Goal: Task Accomplishment & Management: Manage account settings

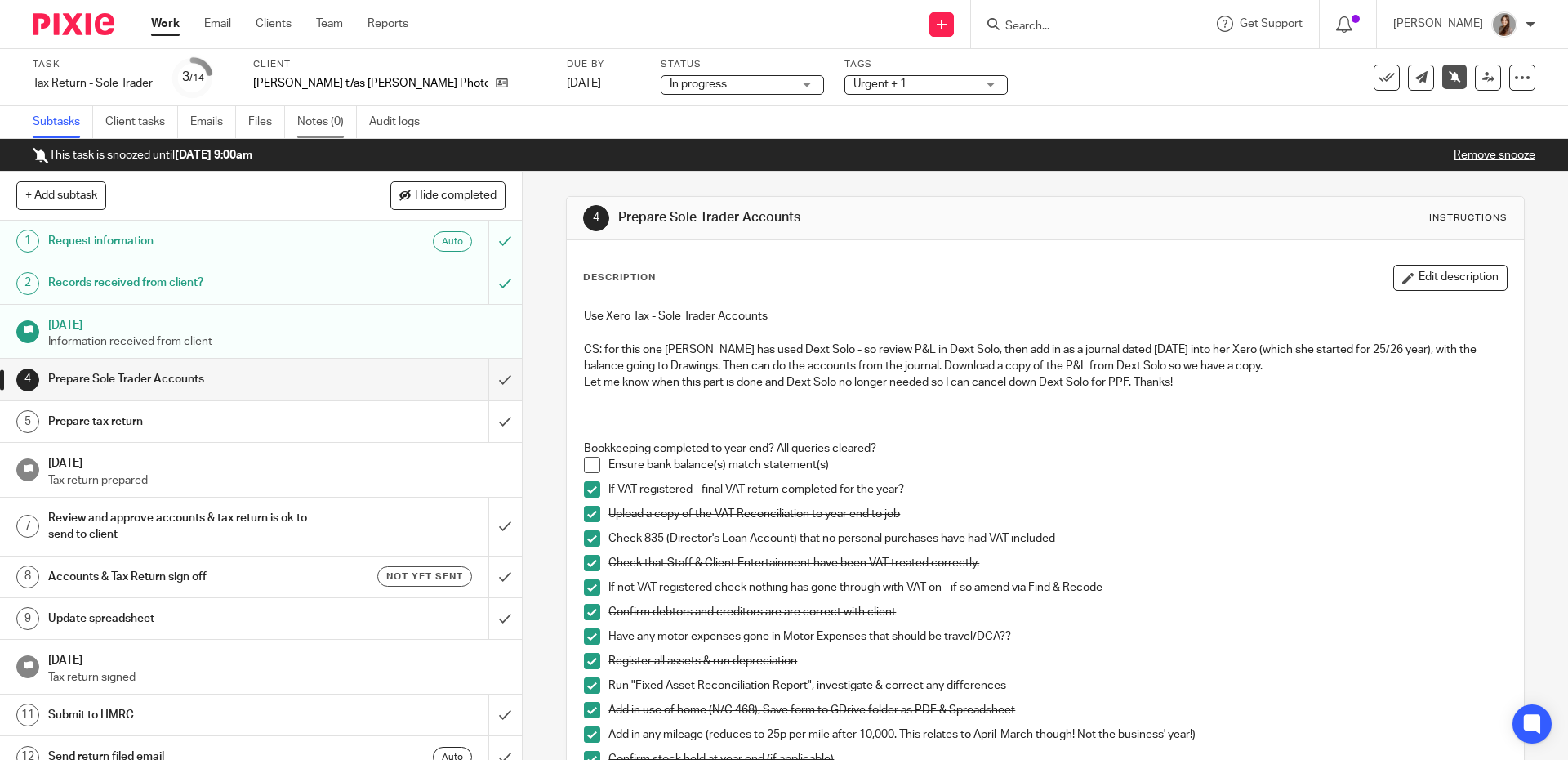
click at [320, 124] on link "Notes (0)" at bounding box center [327, 122] width 60 height 32
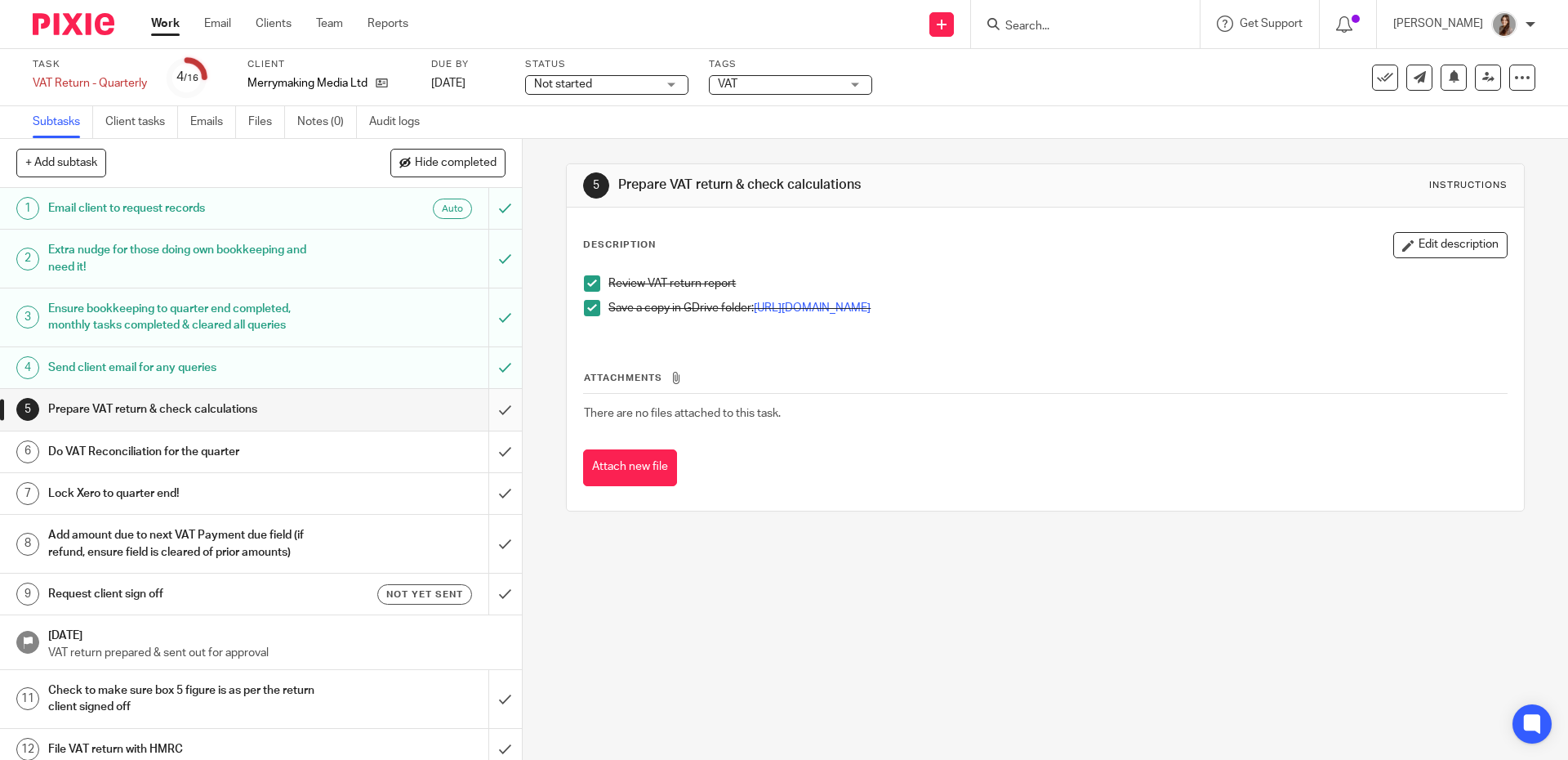
scroll to position [148, 0]
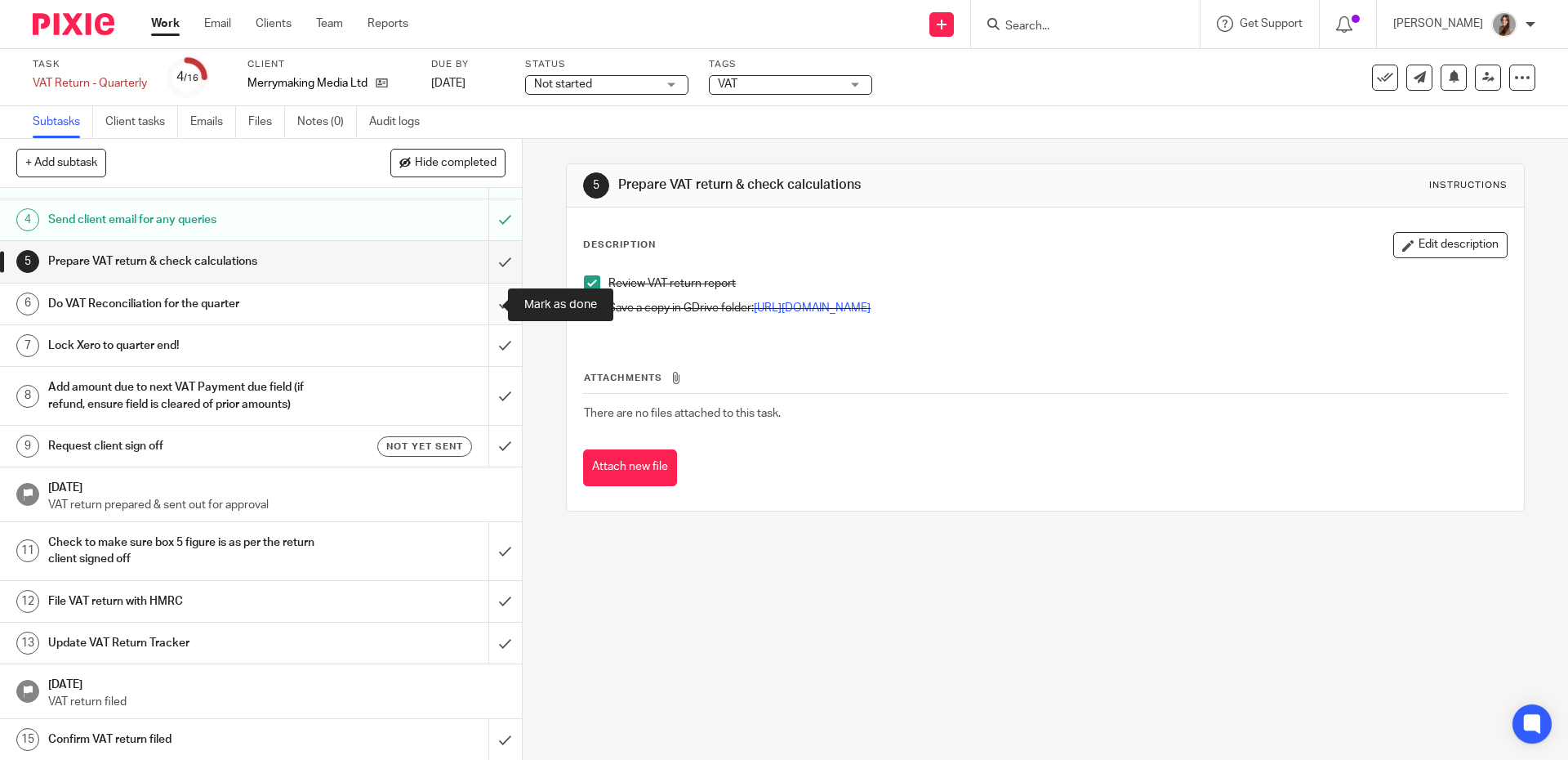
click at [486, 307] on input "submit" at bounding box center [261, 304] width 522 height 41
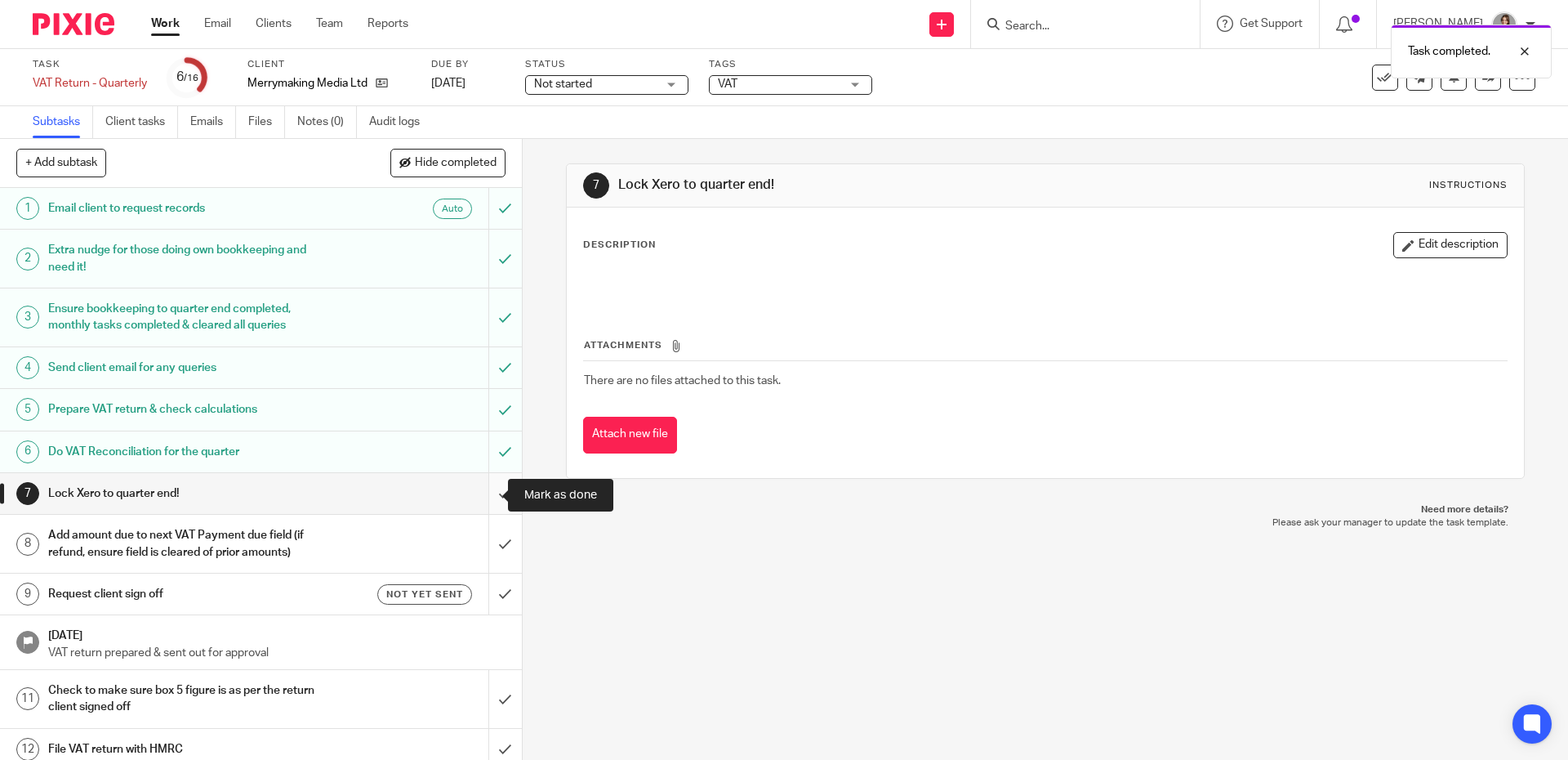
click at [478, 500] on input "submit" at bounding box center [261, 493] width 522 height 41
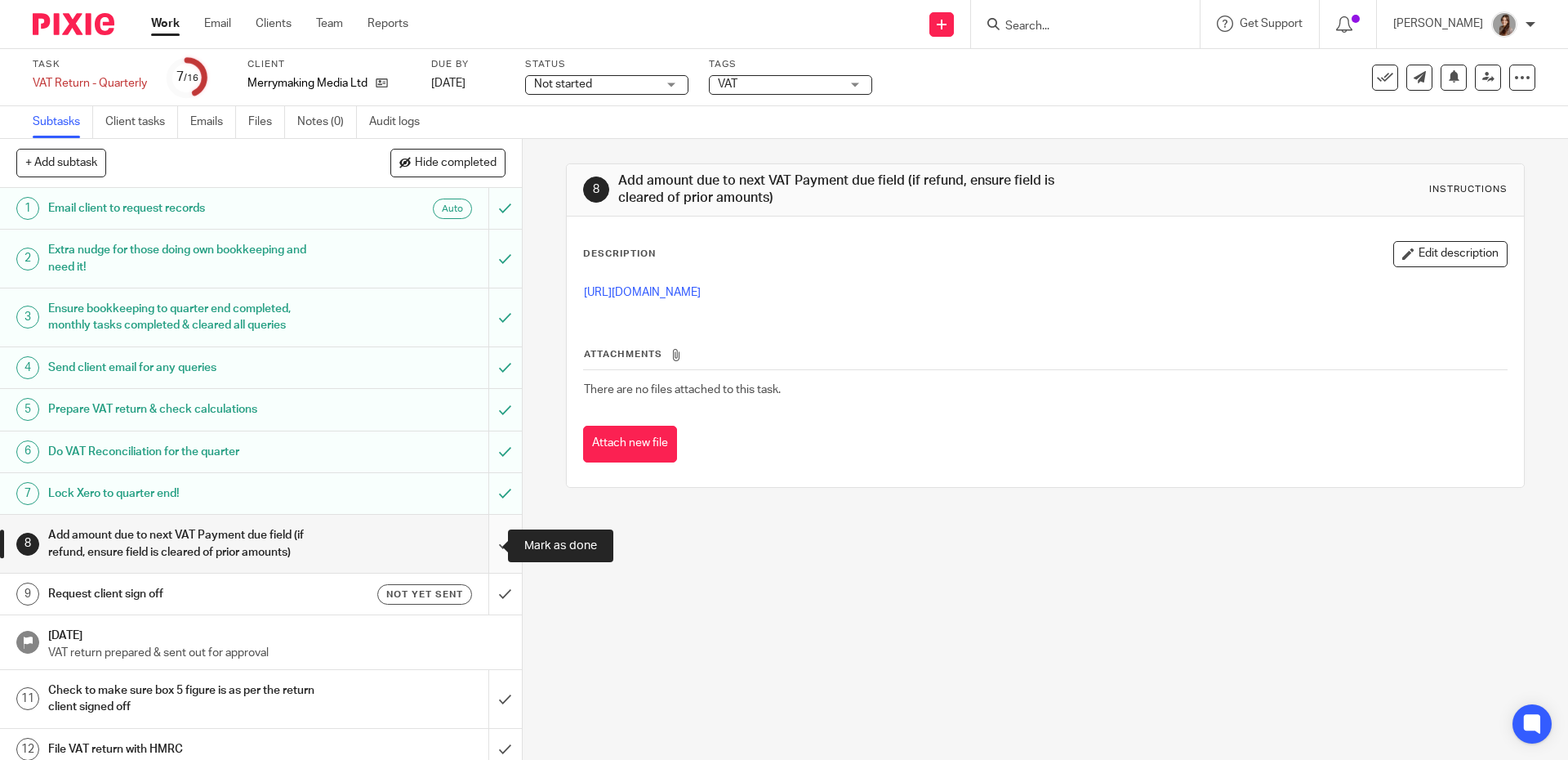
click at [478, 549] on input "submit" at bounding box center [261, 544] width 522 height 58
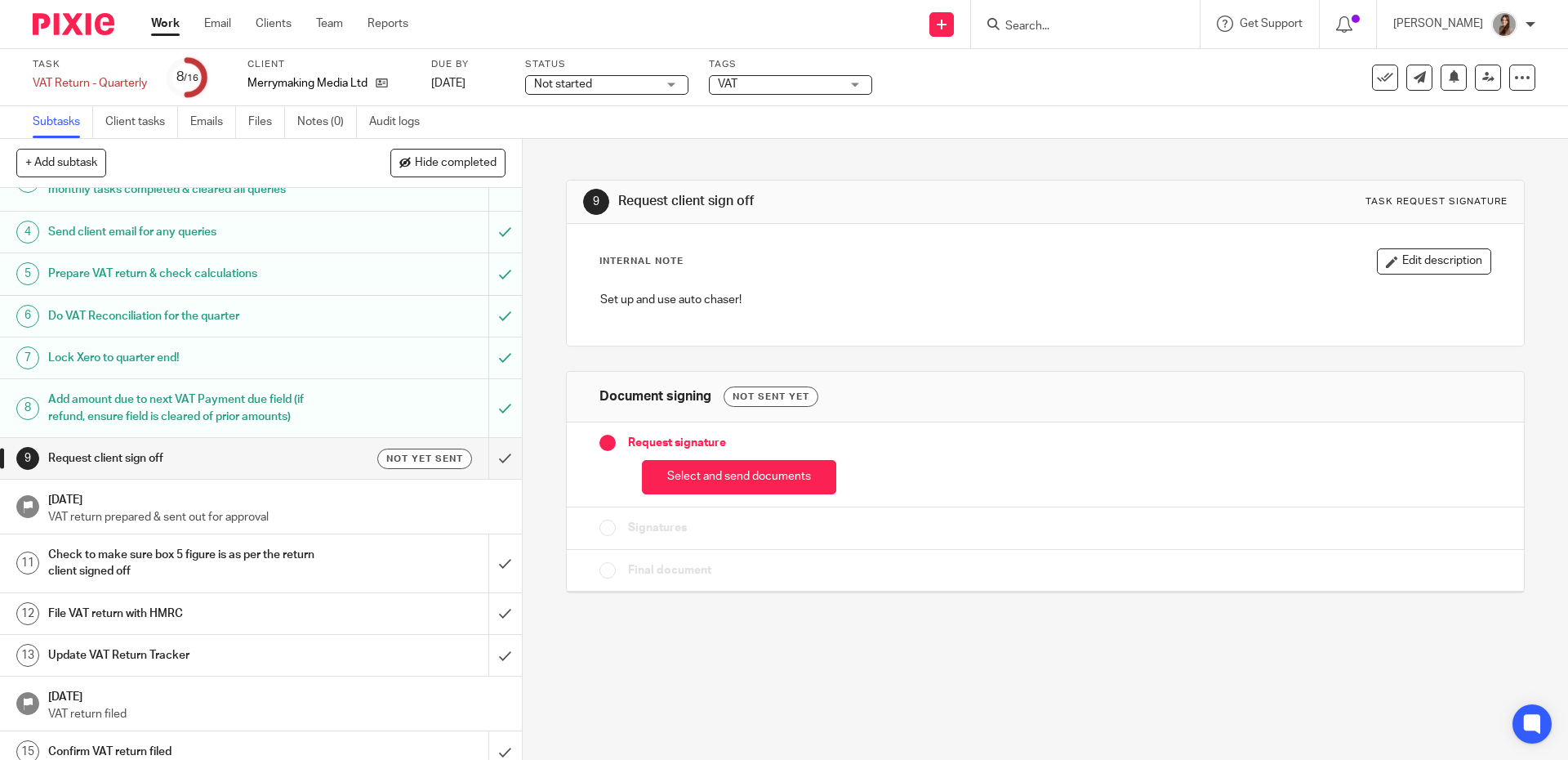
scroll to position [157, 0]
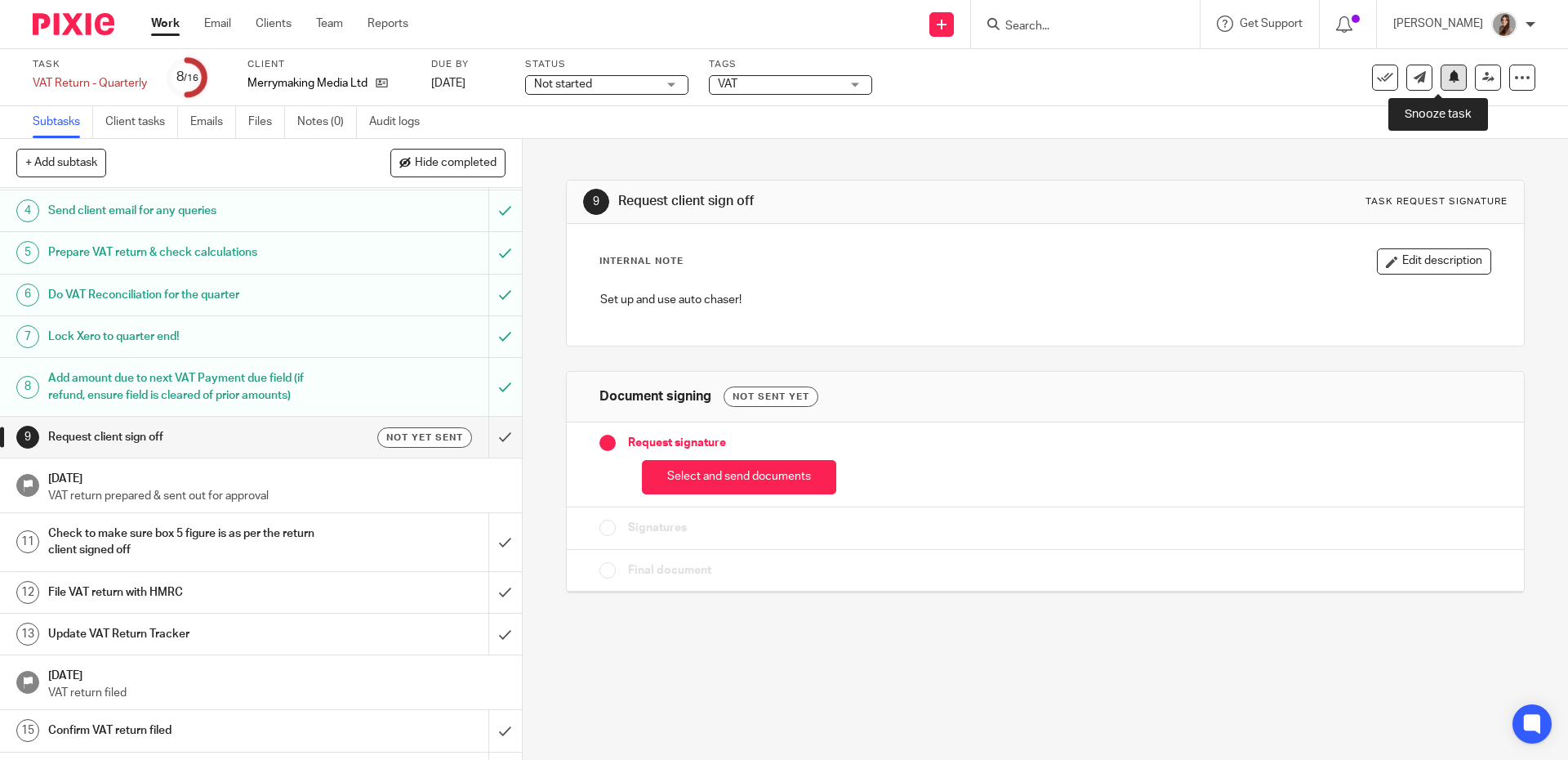
click at [1447, 77] on icon at bounding box center [1453, 76] width 12 height 12
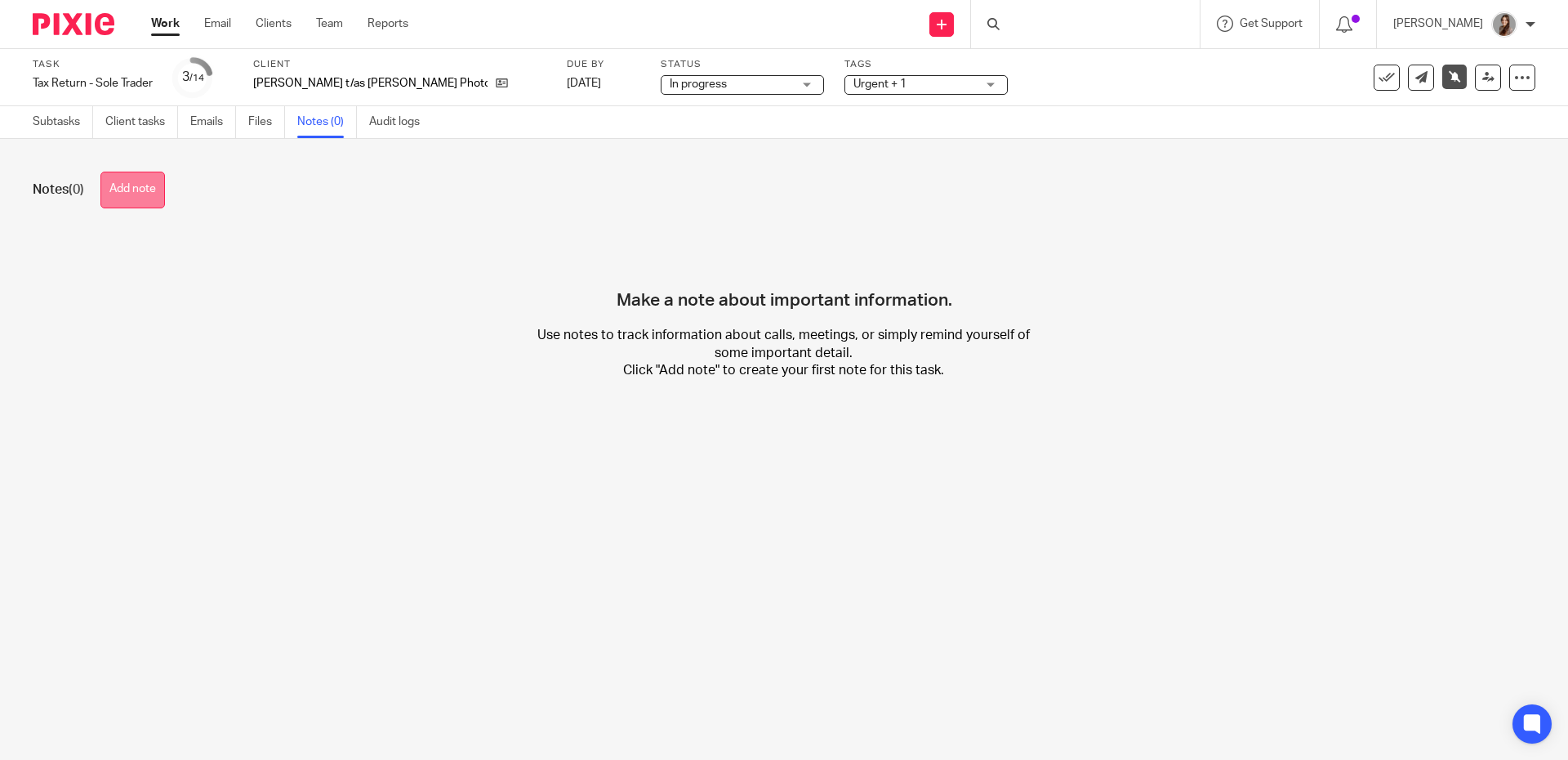
click at [156, 187] on button "Add note" at bounding box center [132, 189] width 65 height 37
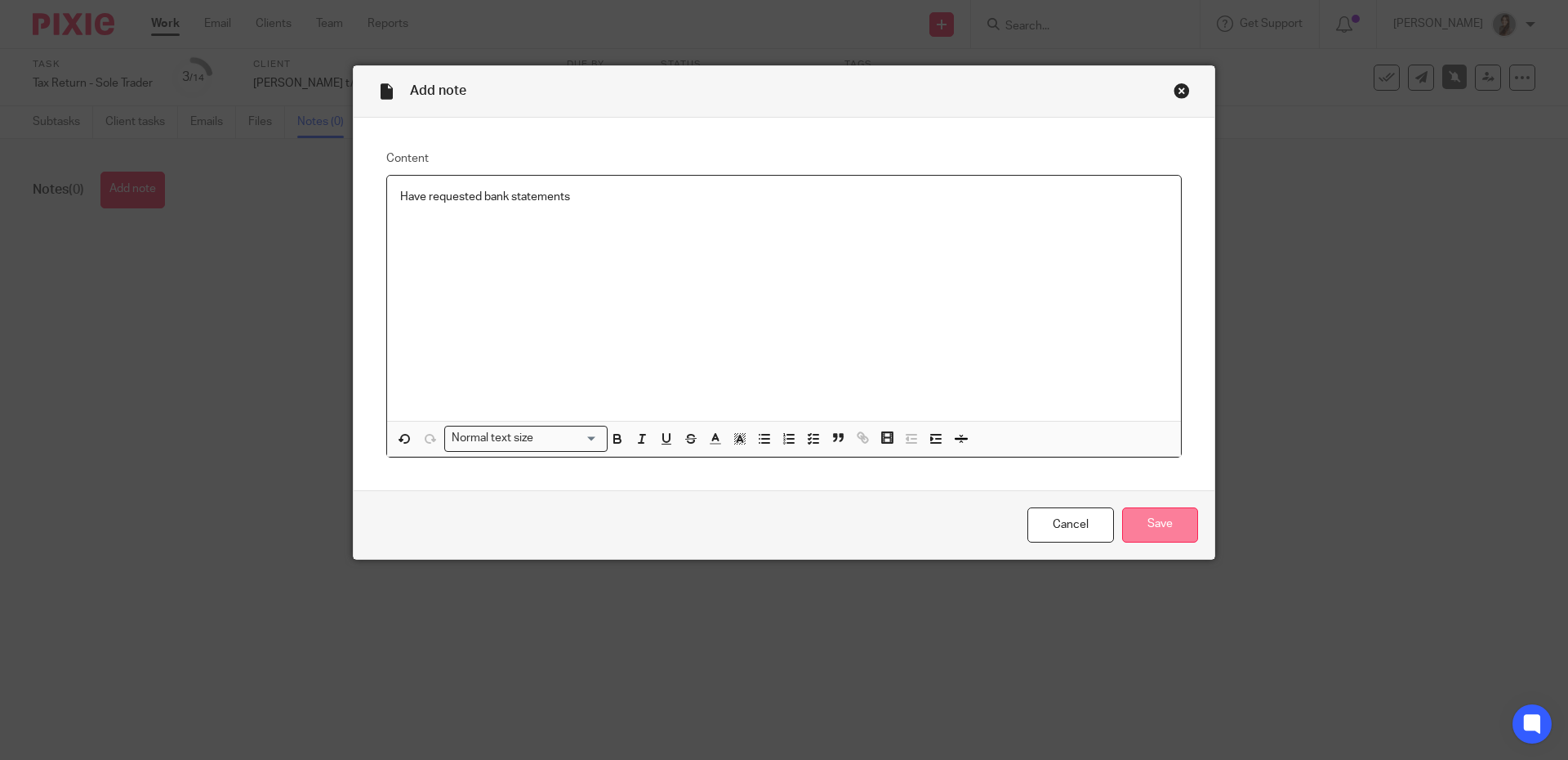
click at [1141, 531] on input "Save" at bounding box center [1159, 525] width 76 height 36
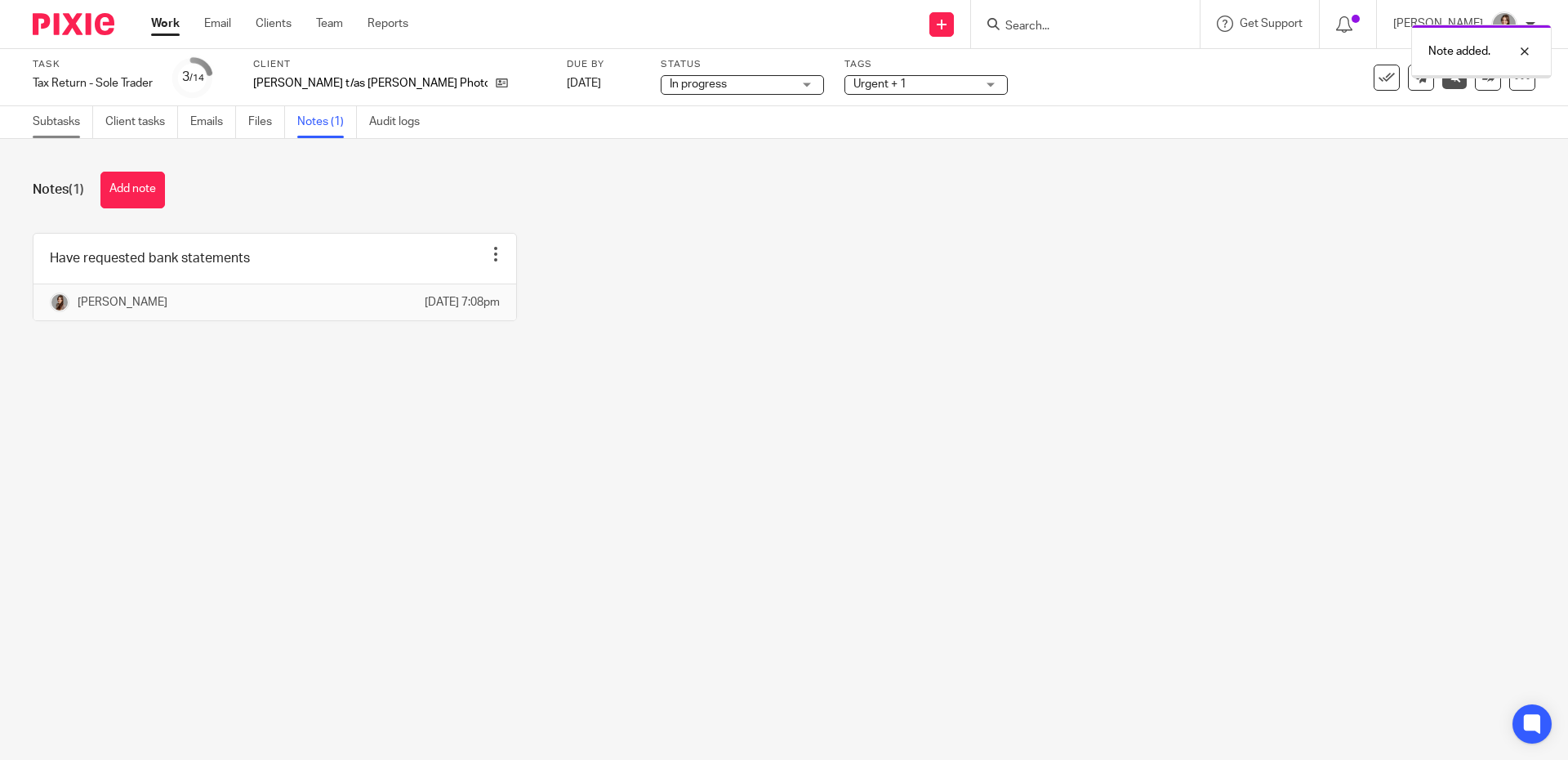
click at [40, 122] on link "Subtasks" at bounding box center [63, 122] width 61 height 32
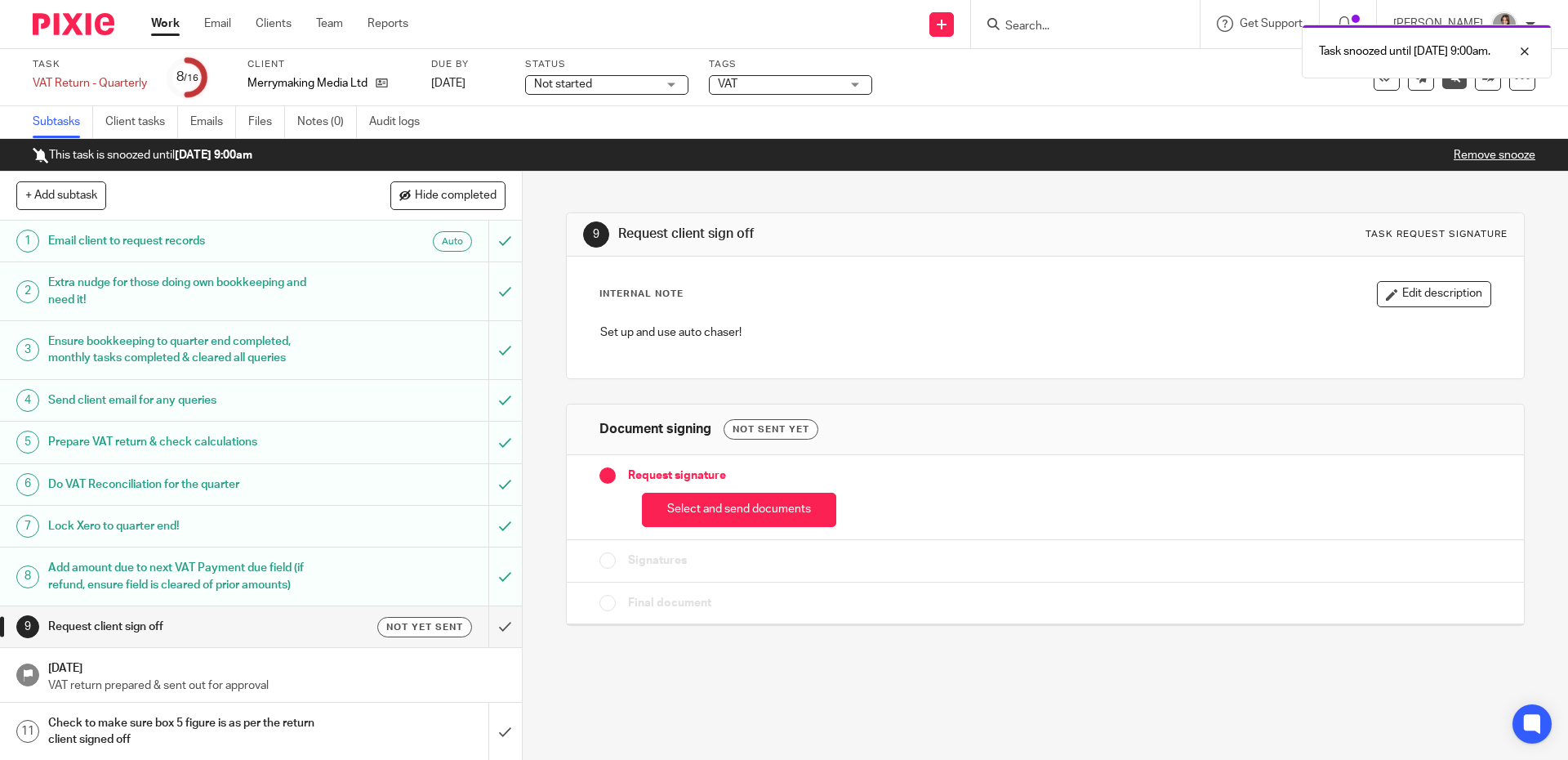
click at [99, 23] on img at bounding box center [73, 24] width 81 height 22
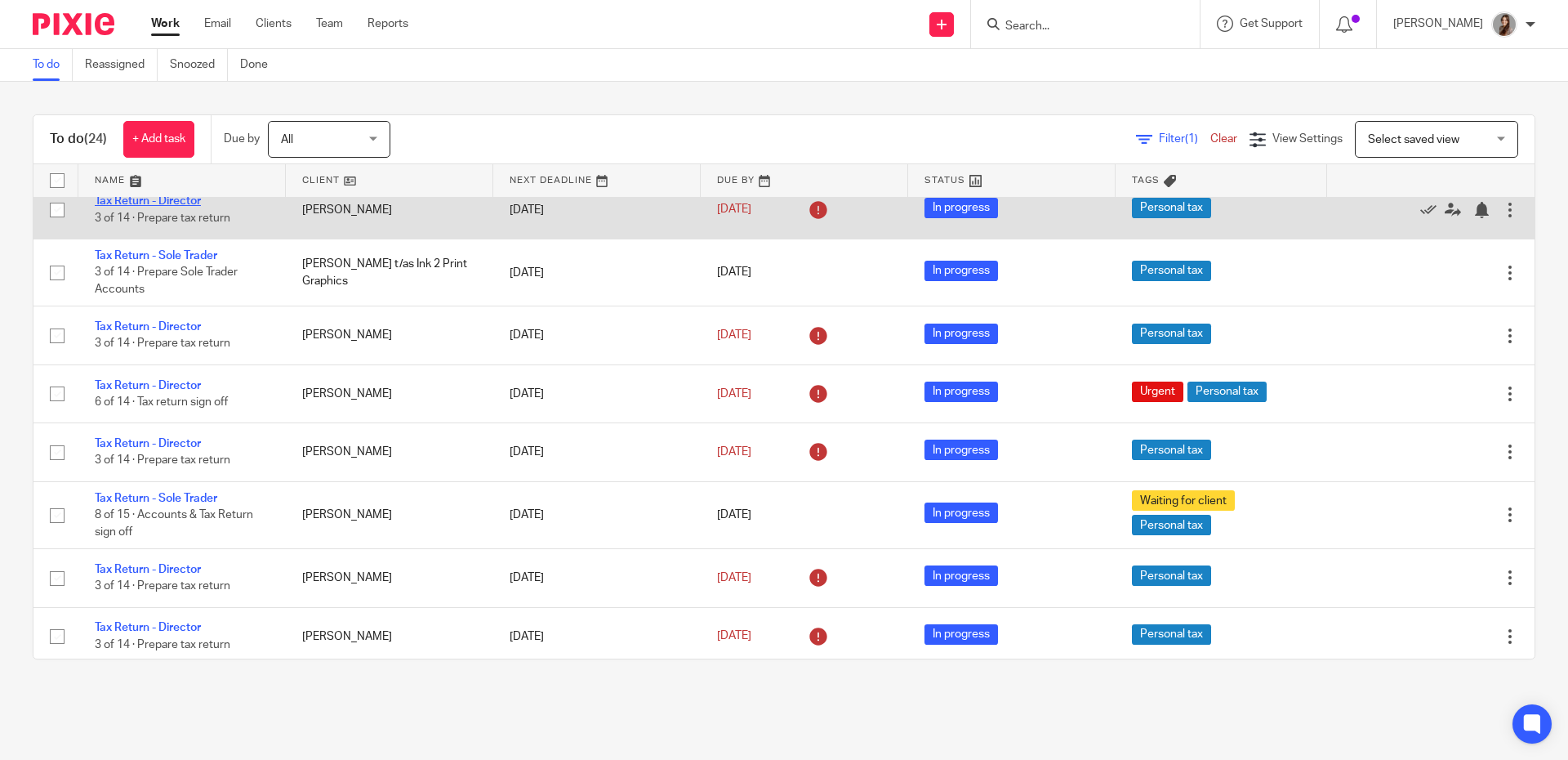
scroll to position [883, 0]
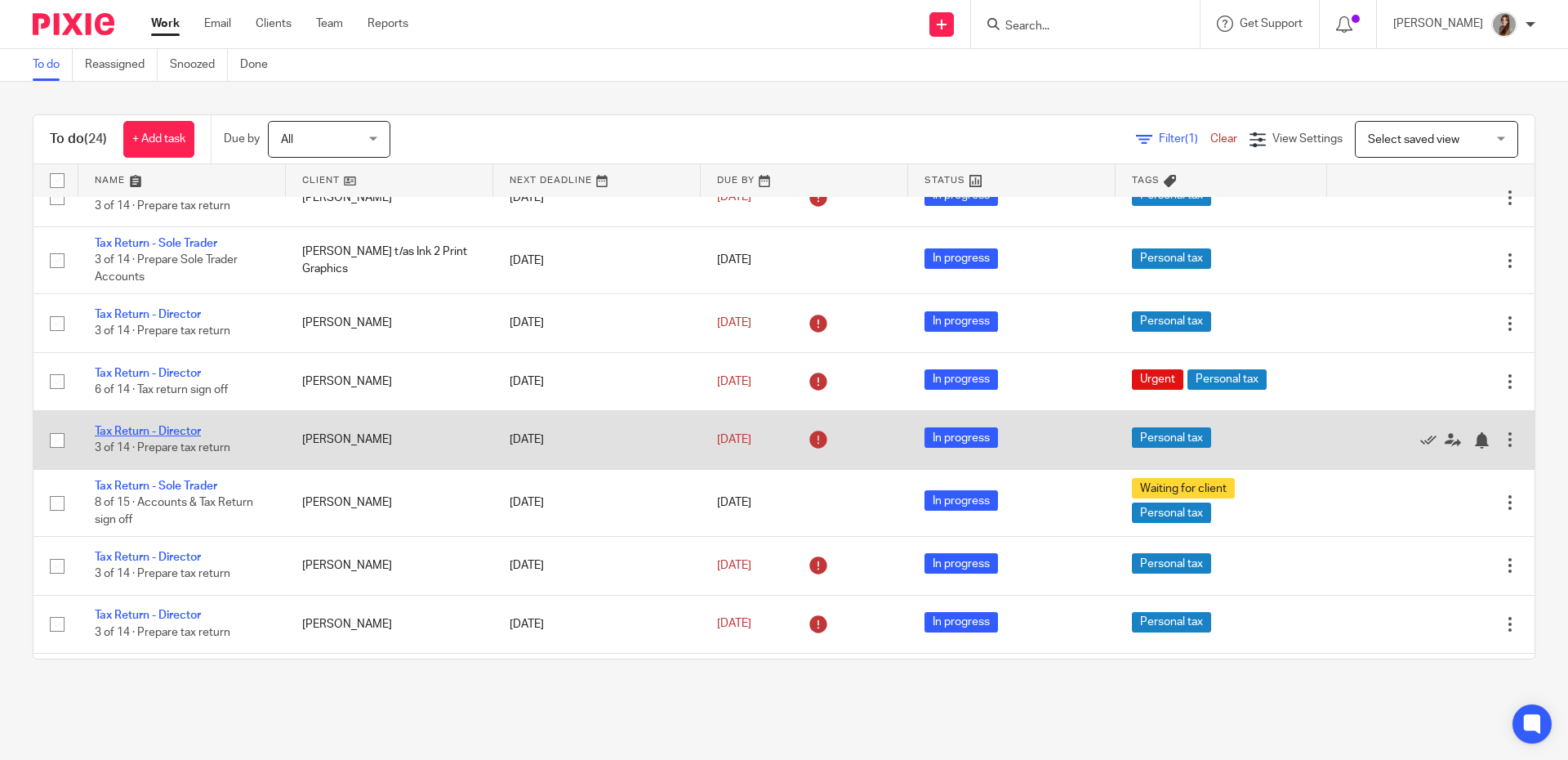
click at [174, 437] on link "Tax Return - Director" at bounding box center [147, 431] width 106 height 11
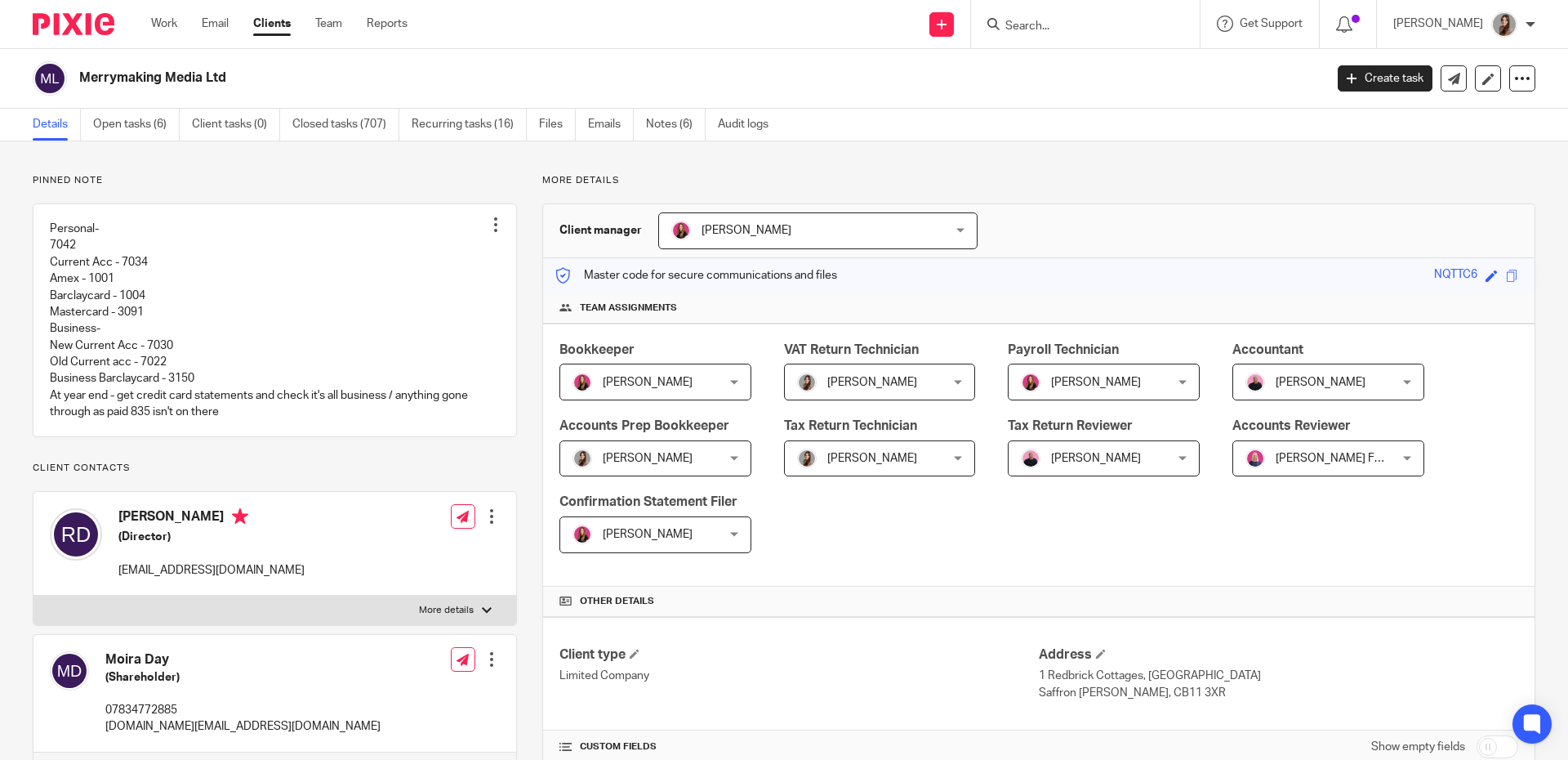
click at [1034, 25] on input "Search" at bounding box center [1077, 27] width 147 height 15
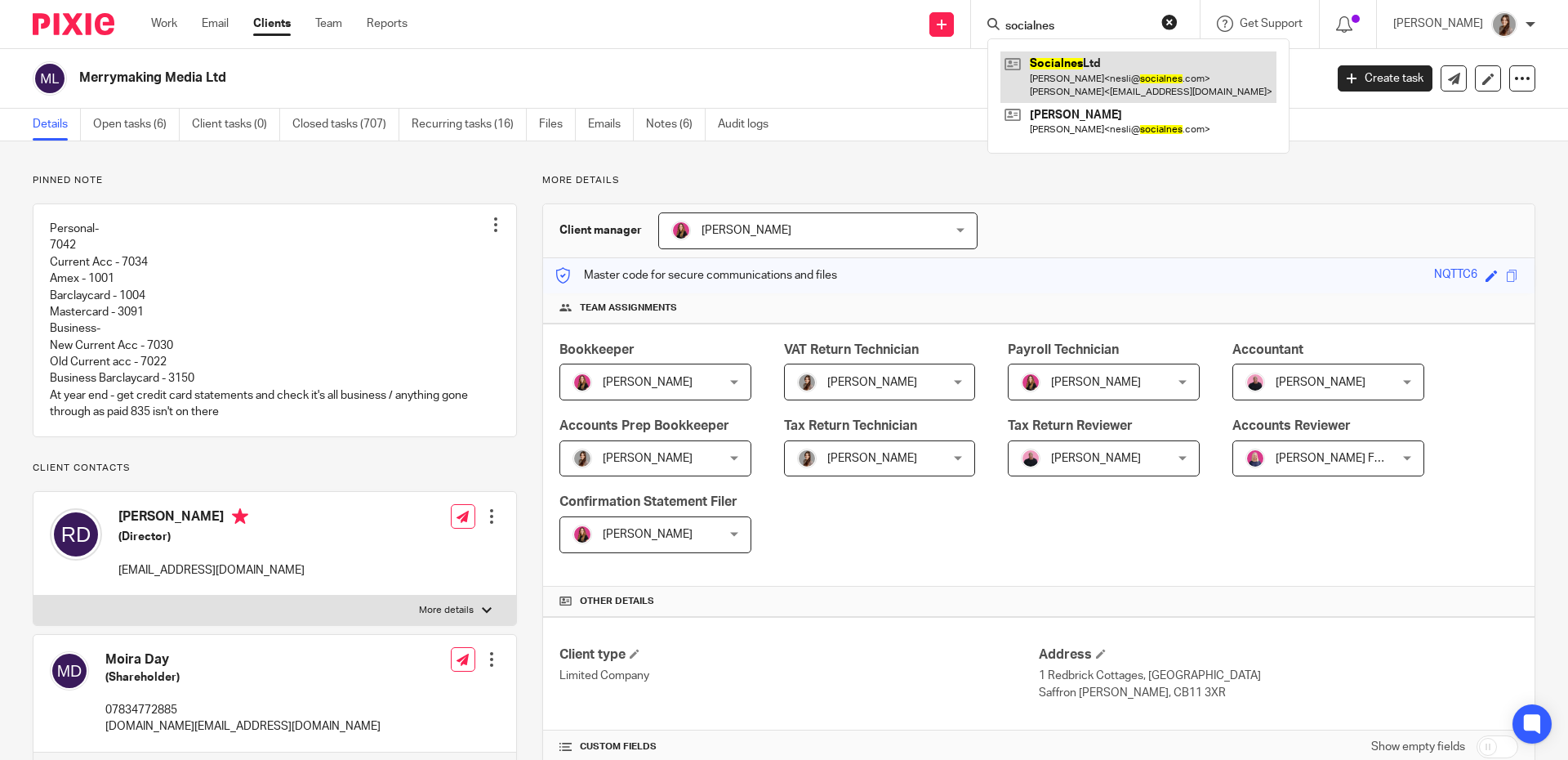
type input "socialnes"
click at [1096, 71] on link at bounding box center [1138, 77] width 276 height 51
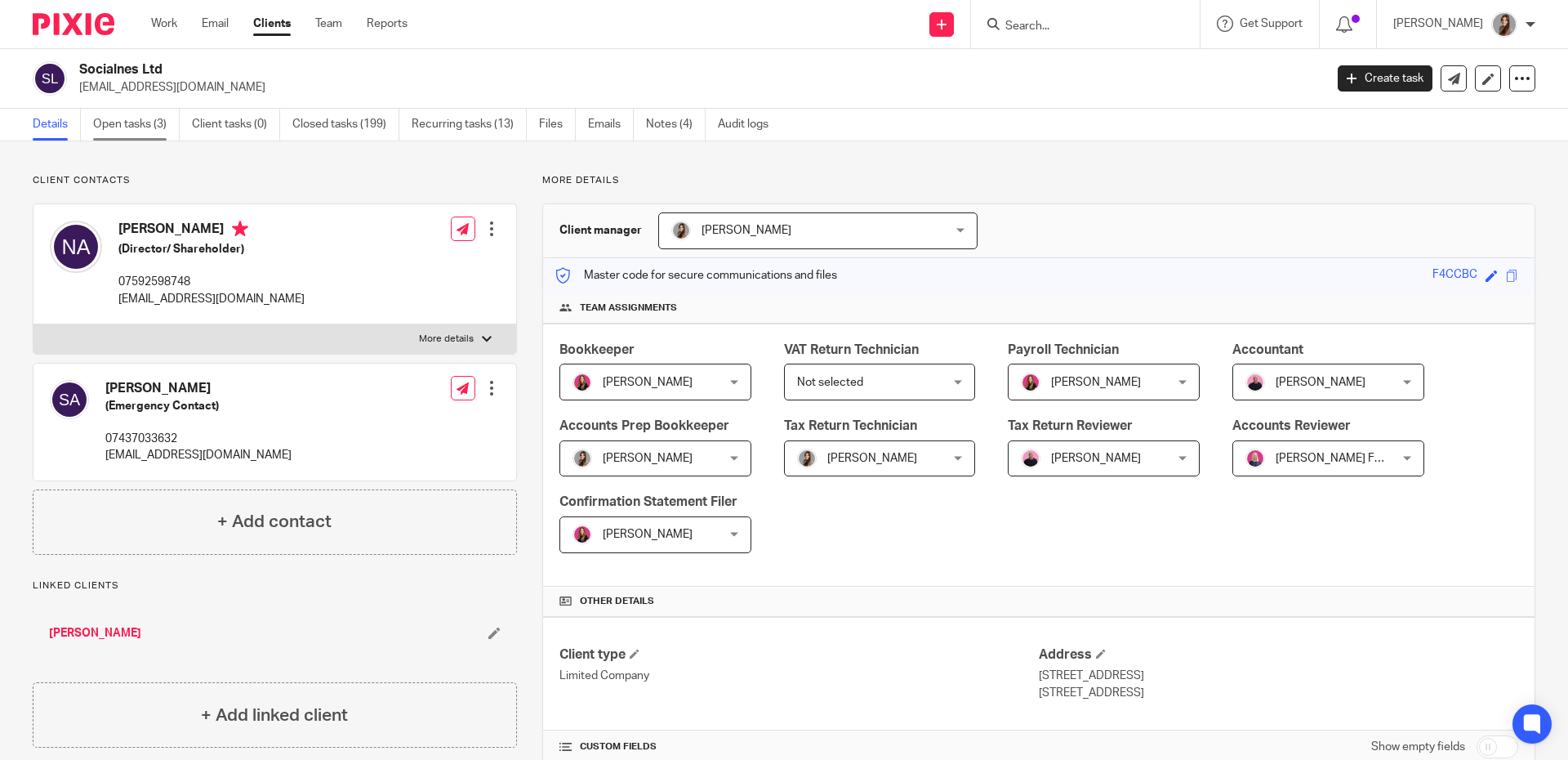
click at [115, 125] on link "Open tasks (3)" at bounding box center [136, 124] width 87 height 32
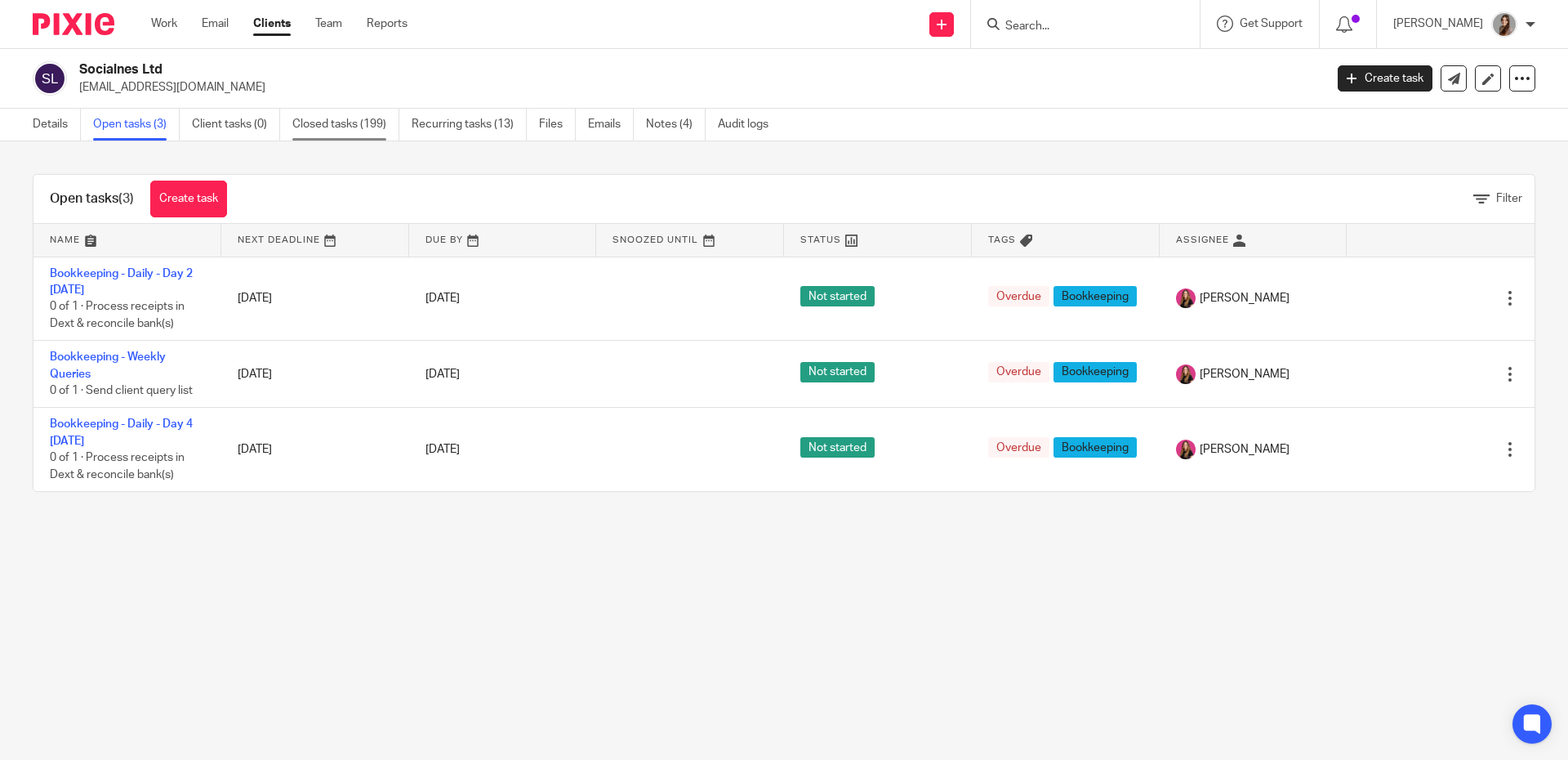
click at [365, 126] on link "Closed tasks (199)" at bounding box center [345, 124] width 107 height 32
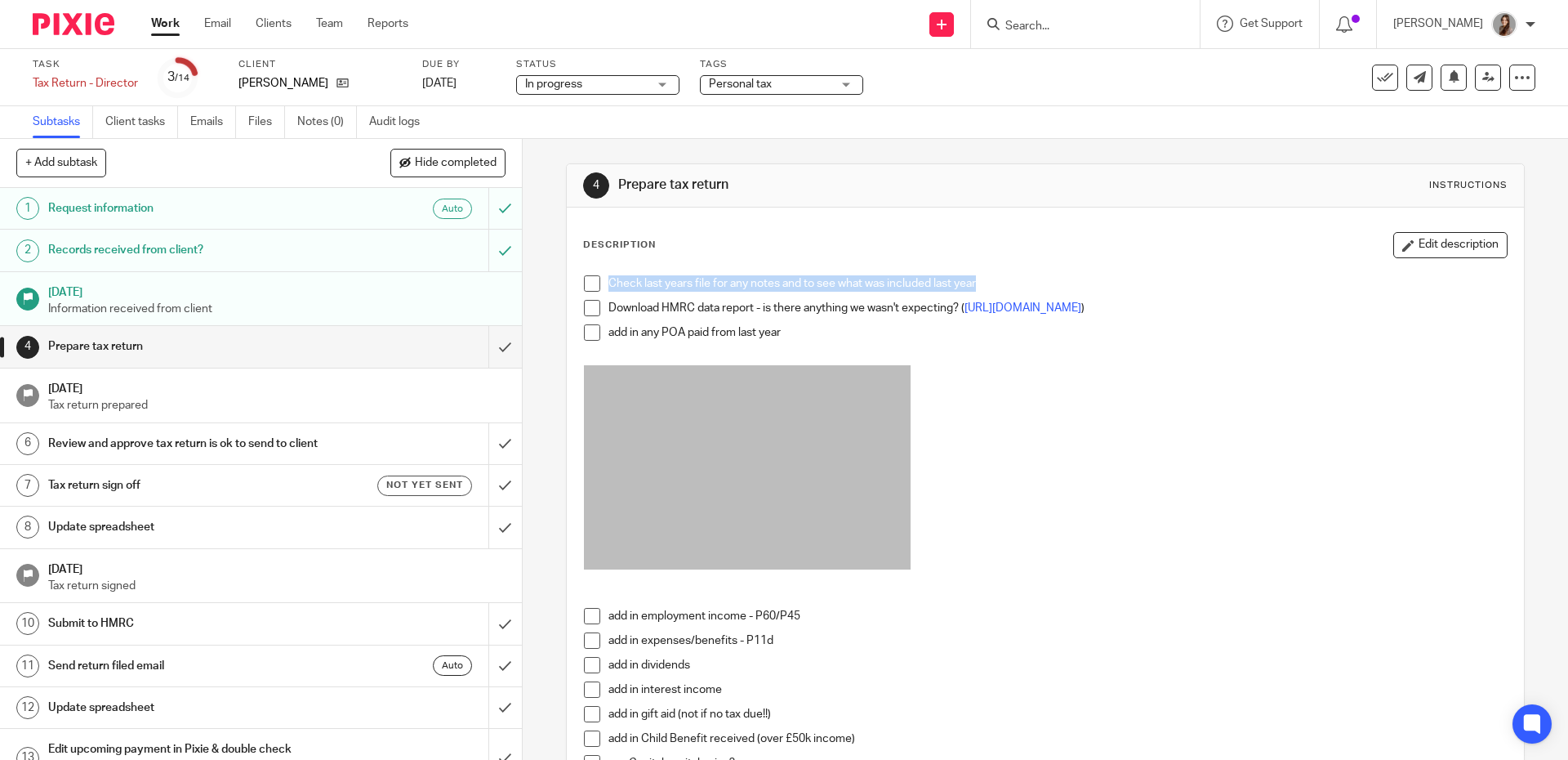
drag, startPoint x: 604, startPoint y: 282, endPoint x: 997, endPoint y: 292, distance: 393.1
click at [997, 292] on p "Check last years file for any notes and to see what was included last year" at bounding box center [1056, 283] width 897 height 16
click at [708, 285] on p "Check last years file for any notes and to see what was included last year" at bounding box center [1056, 283] width 897 height 16
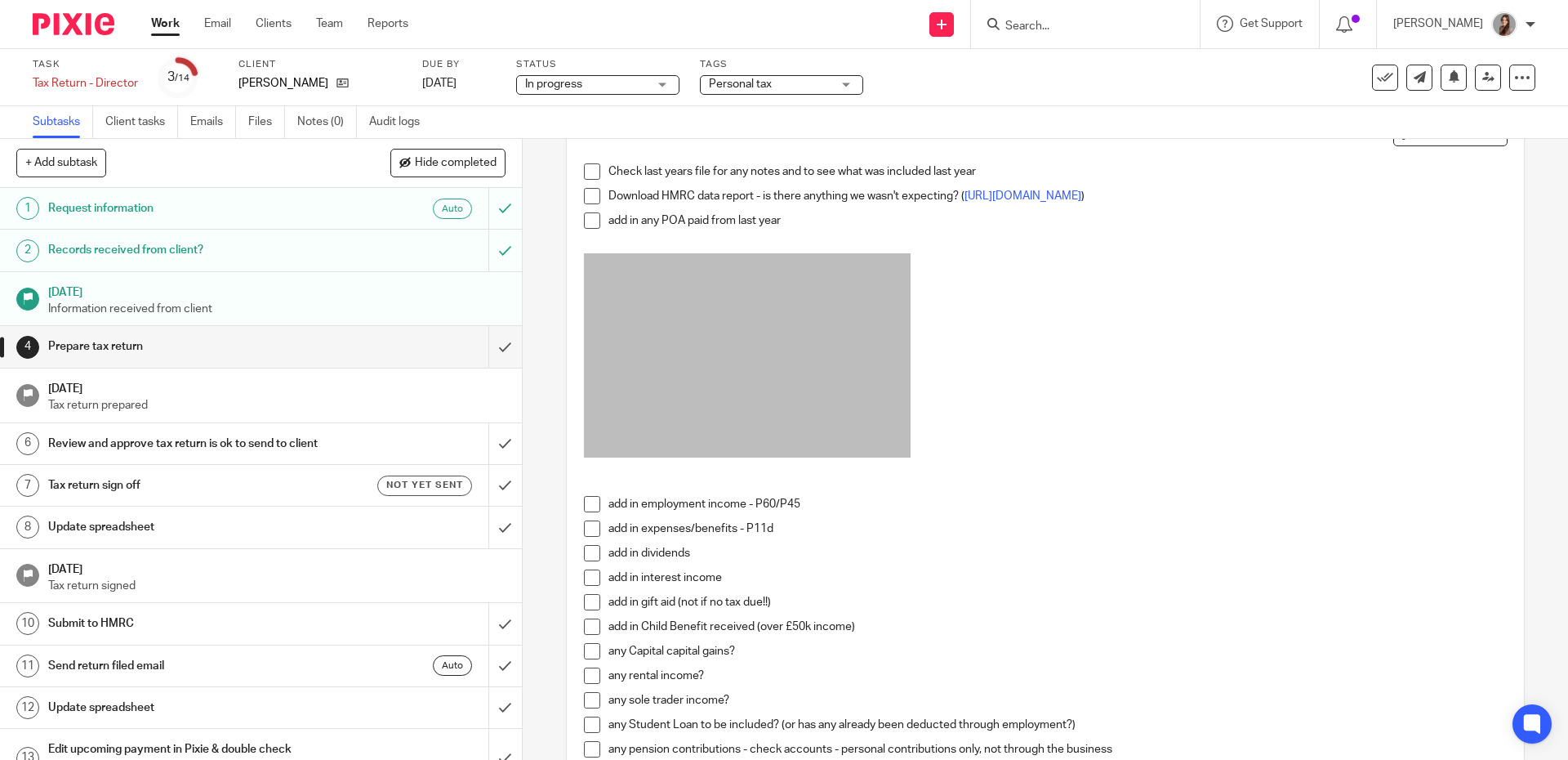
scroll to position [510, 0]
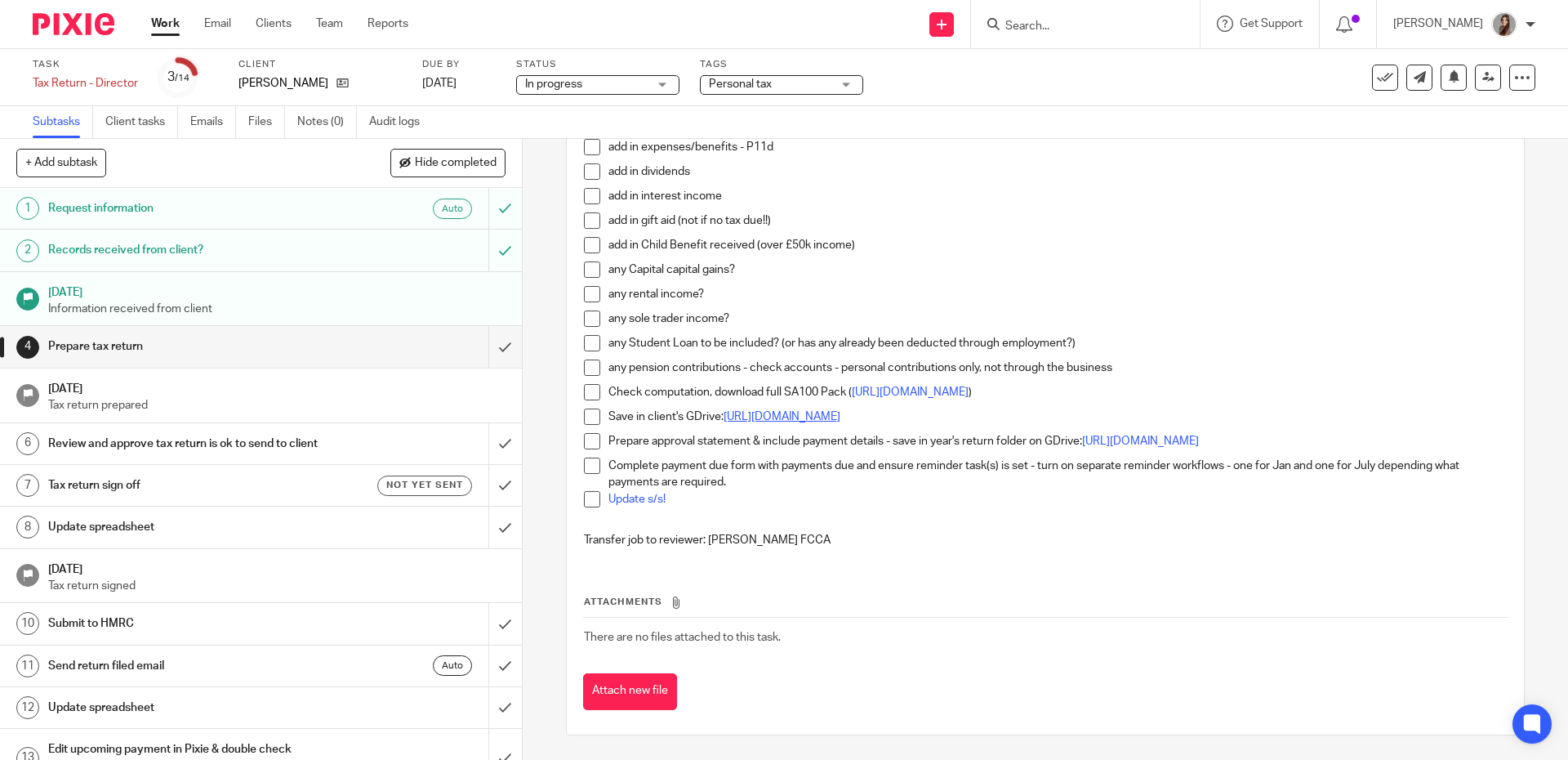
click at [775, 413] on link "https://drive.google.com/drive/folders/1YwdrEbsAF7m7pMEr_8MNcHdkzjkX_saf?usp=dr…" at bounding box center [781, 417] width 117 height 11
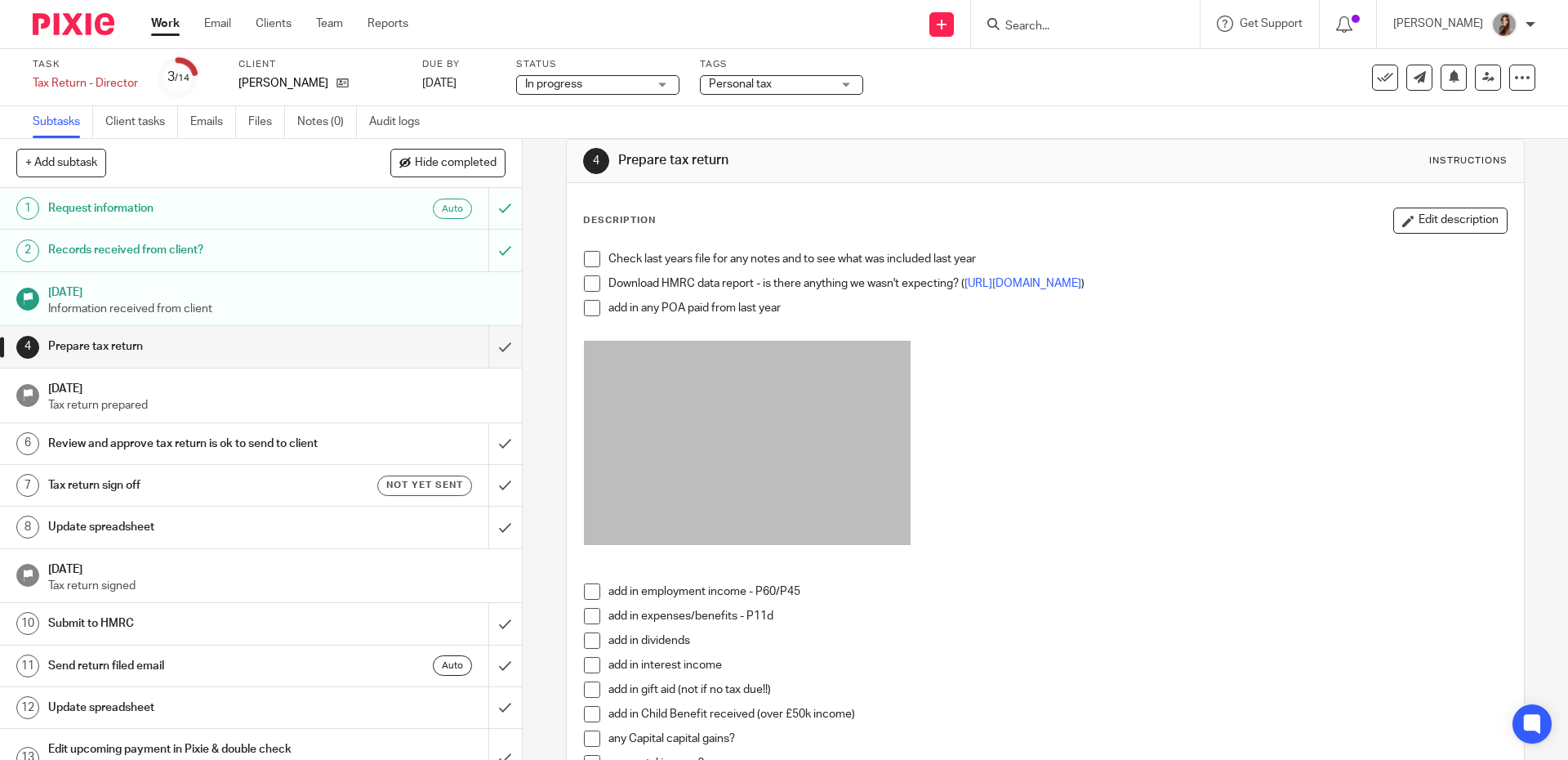
scroll to position [0, 0]
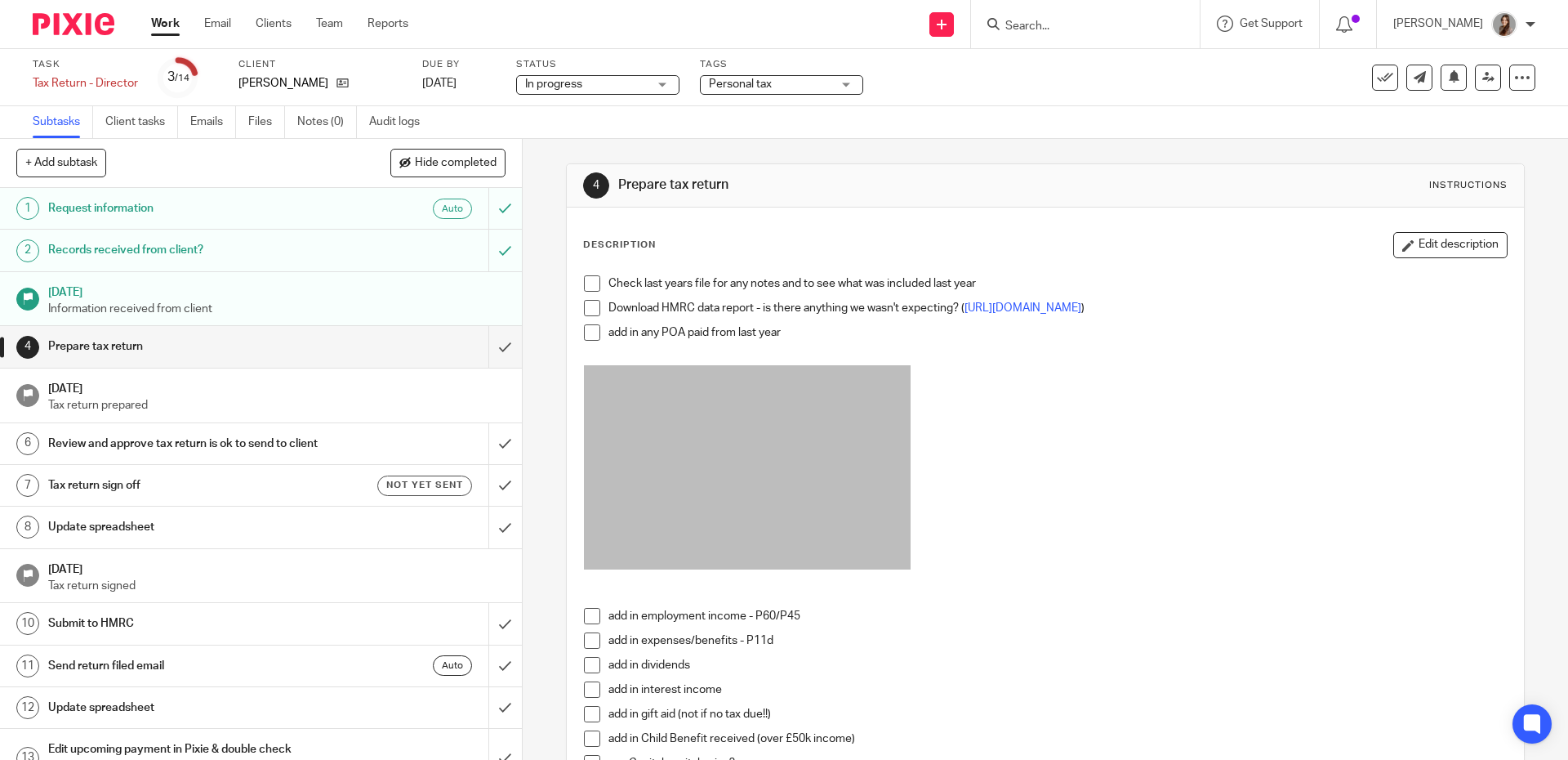
click at [590, 288] on span at bounding box center [591, 283] width 16 height 16
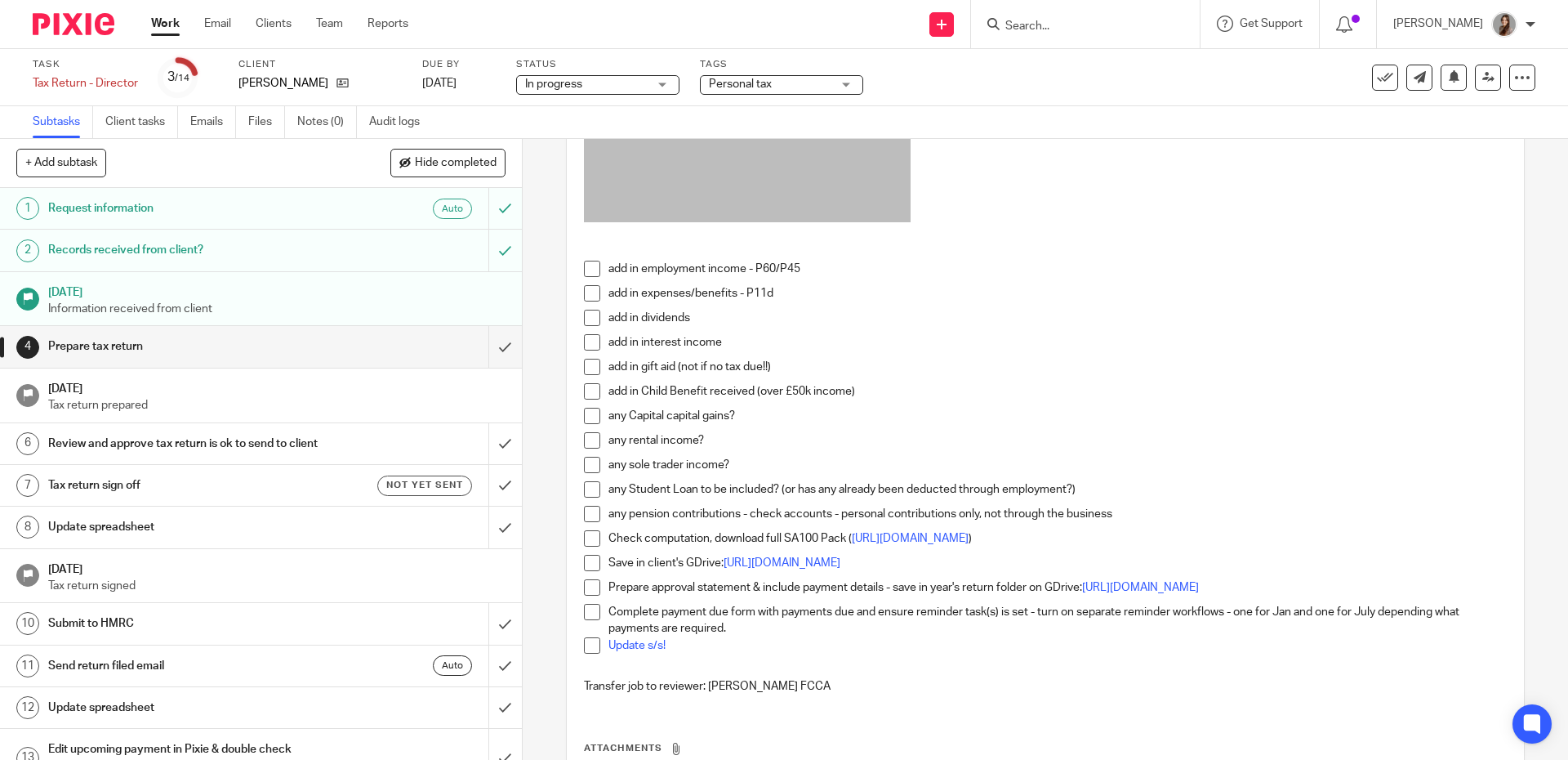
scroll to position [348, 0]
click at [588, 350] on span at bounding box center [591, 341] width 16 height 16
click at [588, 374] on span at bounding box center [591, 365] width 16 height 16
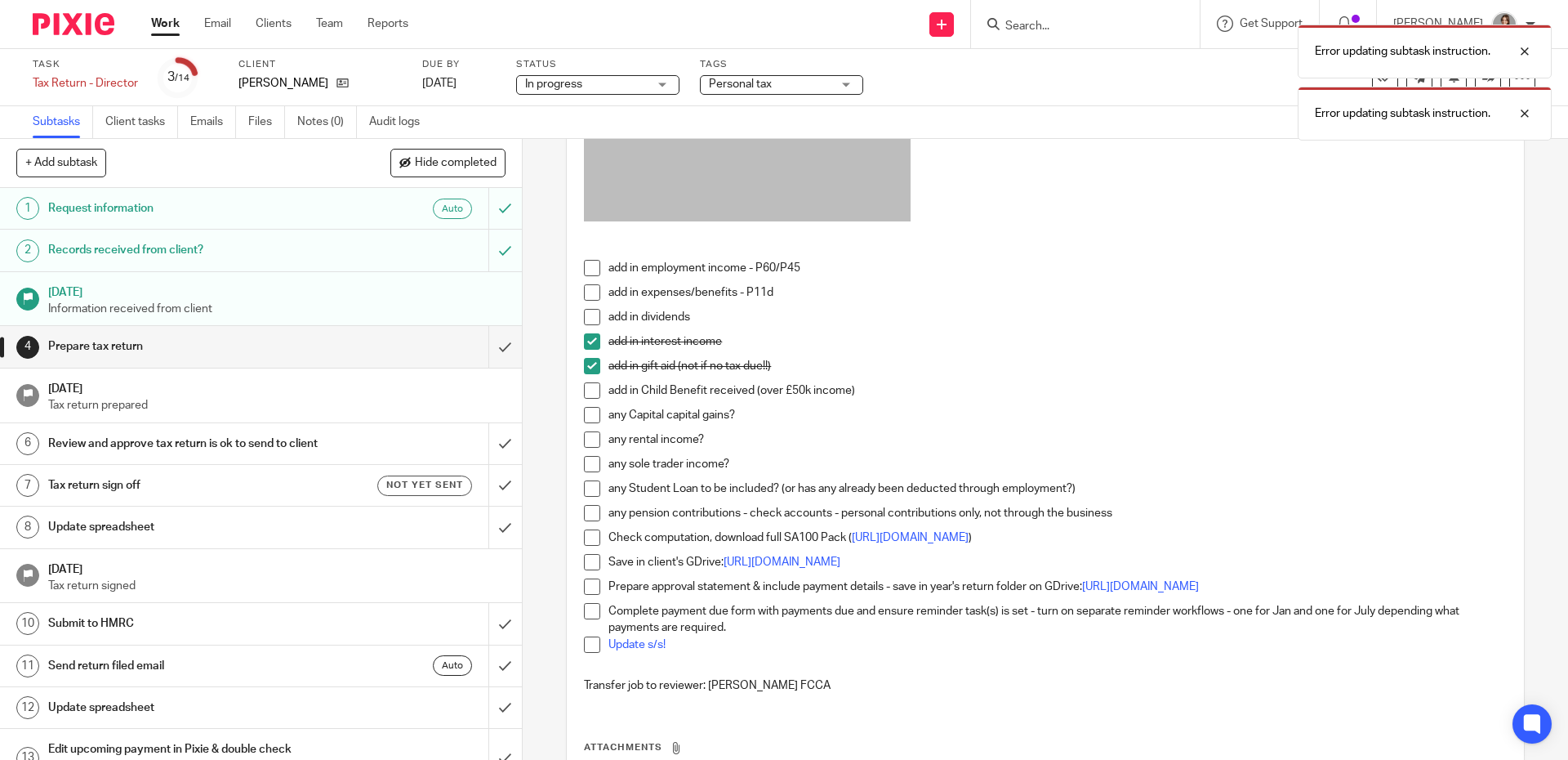
click at [587, 397] on span at bounding box center [591, 389] width 16 height 16
click at [590, 423] on span at bounding box center [591, 415] width 16 height 16
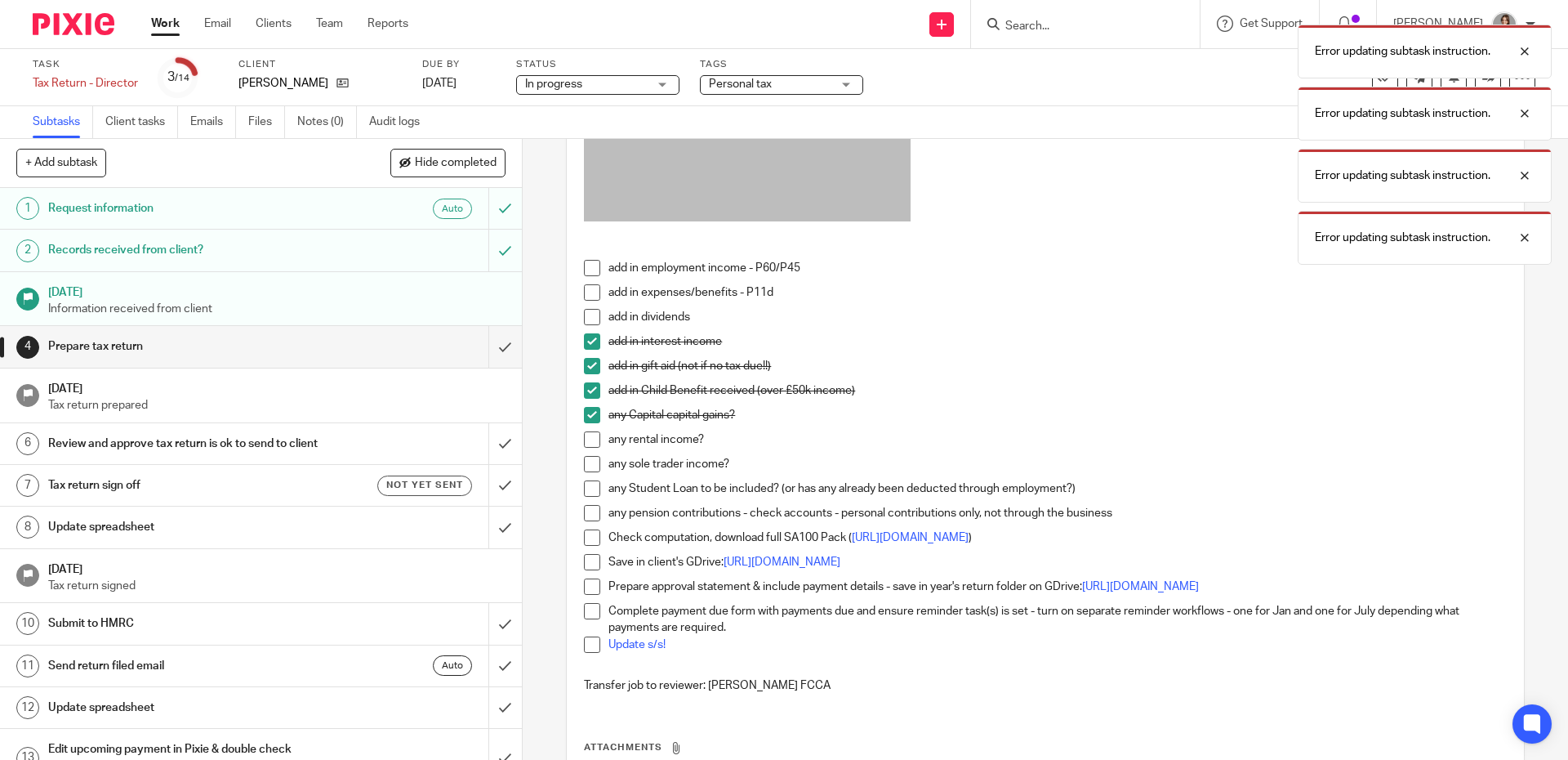
click at [588, 447] on span at bounding box center [591, 439] width 16 height 16
click at [588, 471] on span at bounding box center [591, 463] width 16 height 16
click at [588, 492] on span at bounding box center [591, 488] width 16 height 16
click at [588, 521] on span at bounding box center [591, 512] width 16 height 16
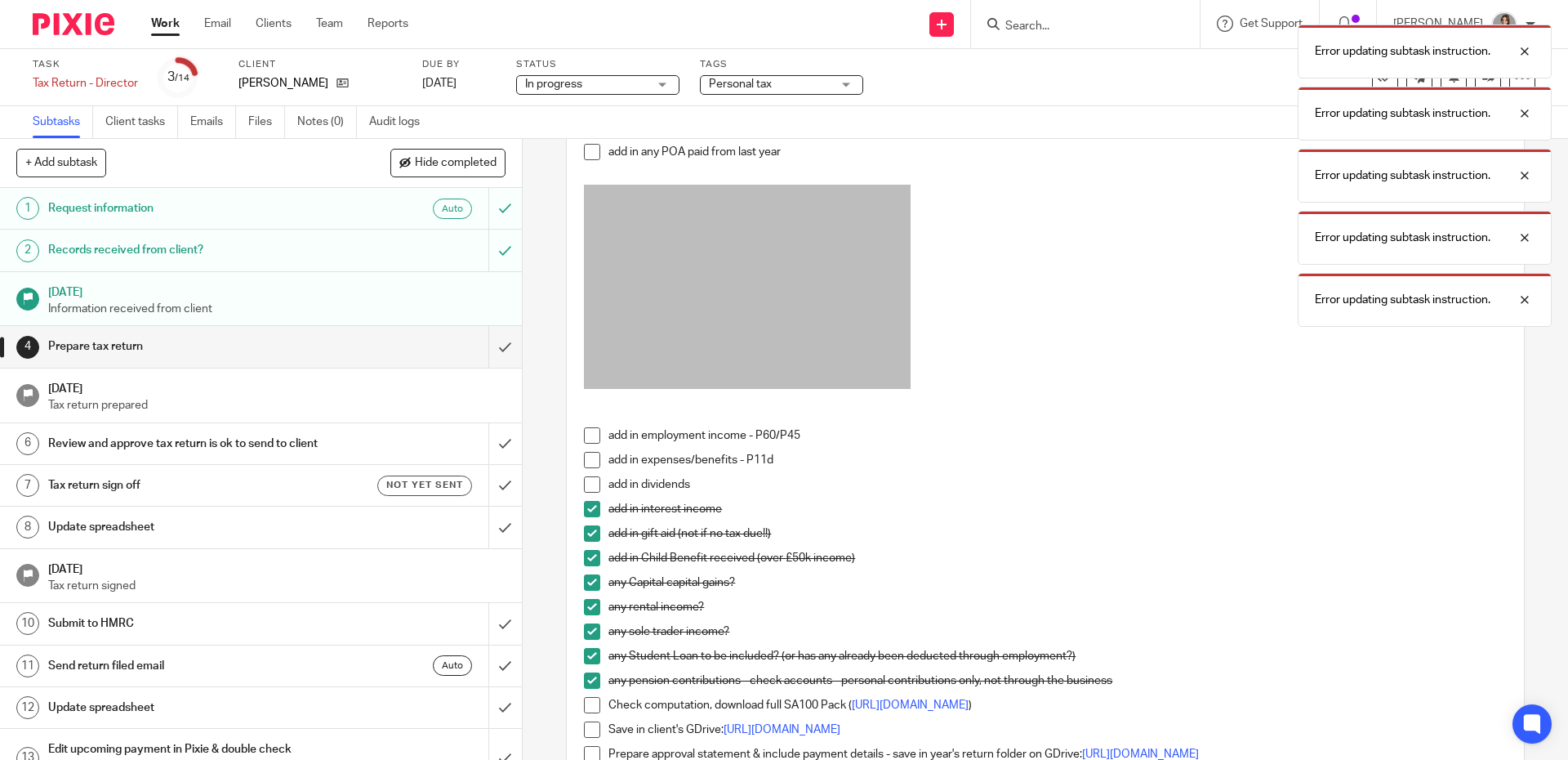
scroll to position [168, 0]
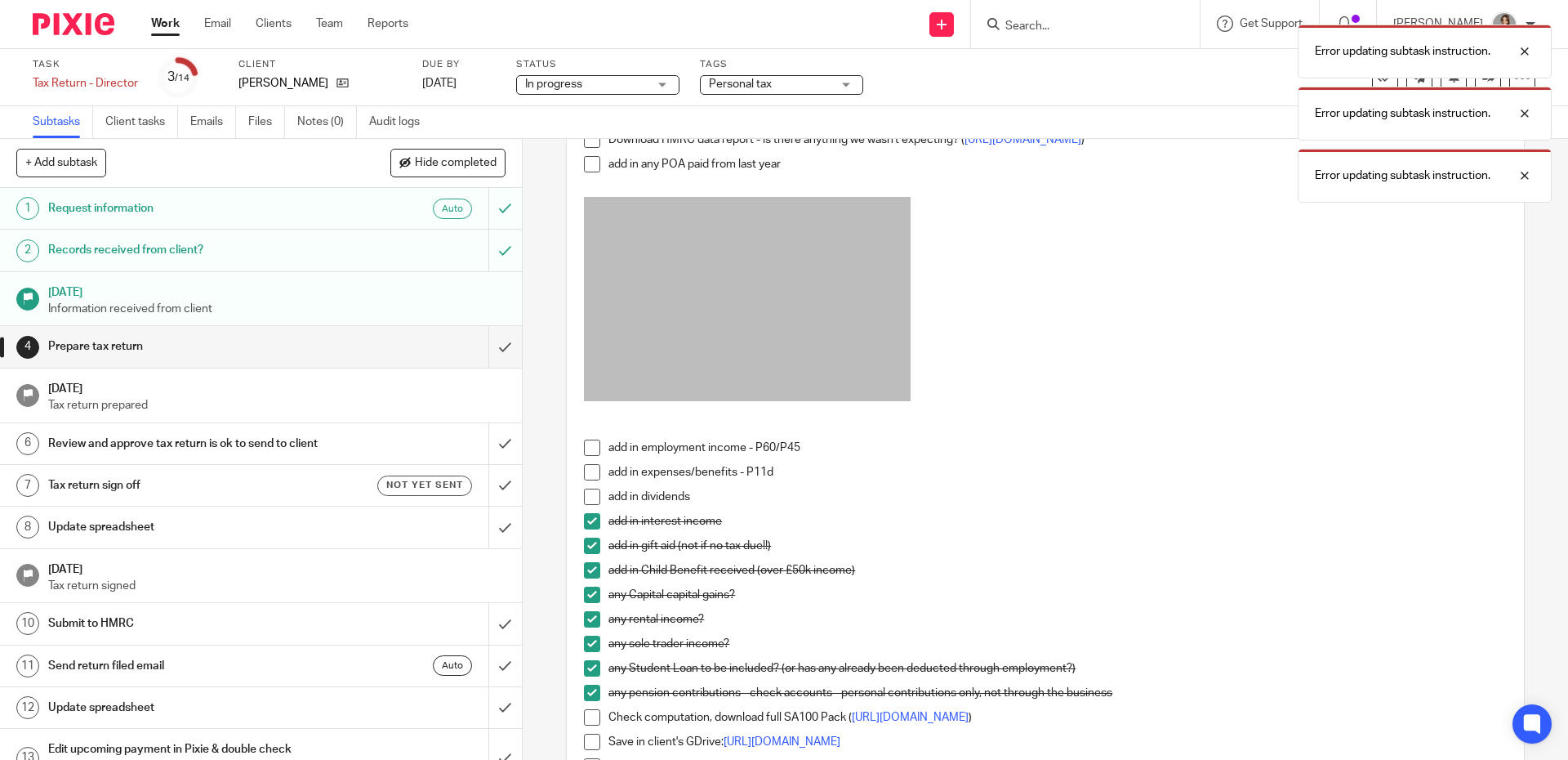
click at [587, 480] on span at bounding box center [591, 472] width 16 height 16
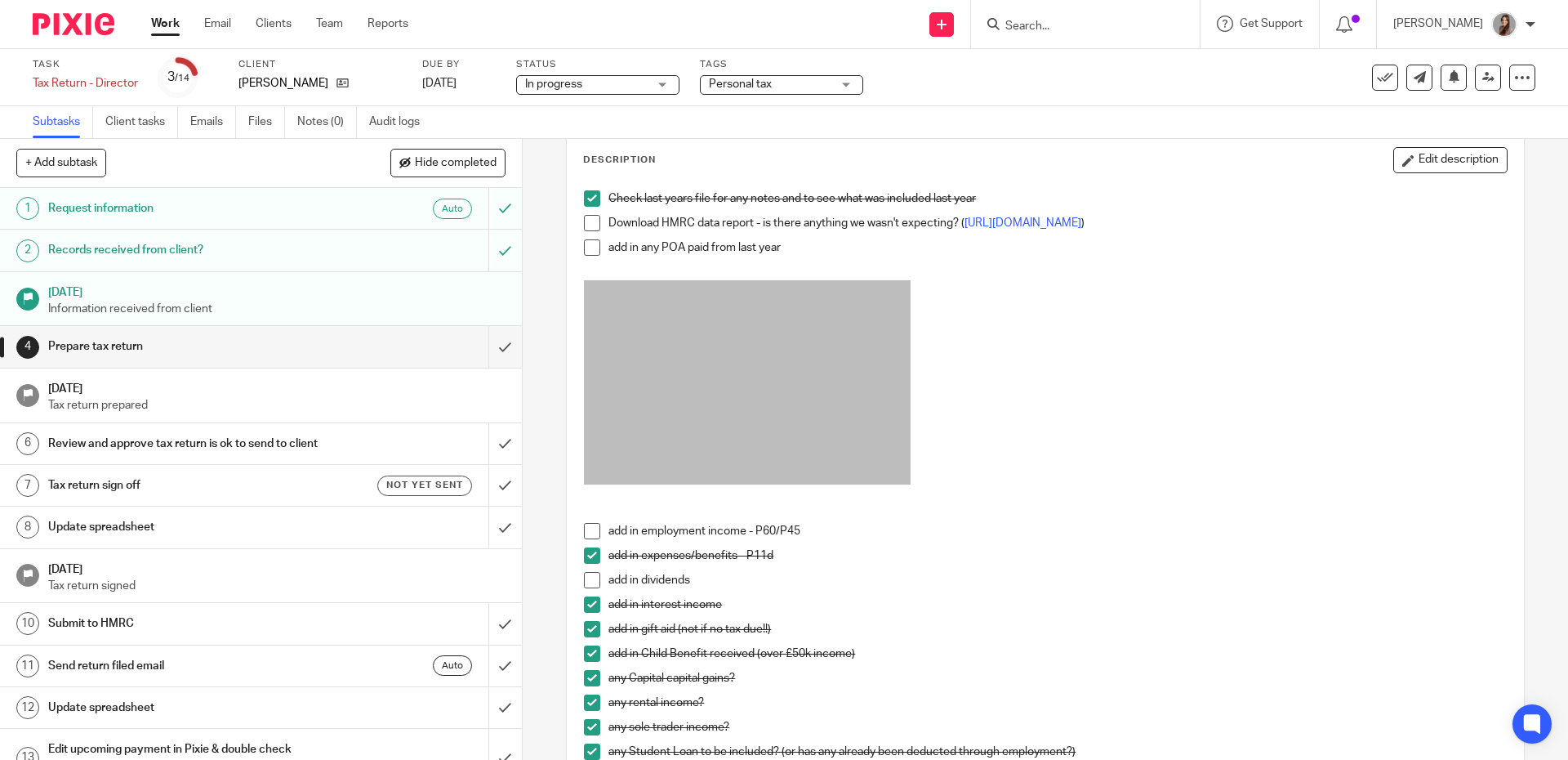
scroll to position [50, 0]
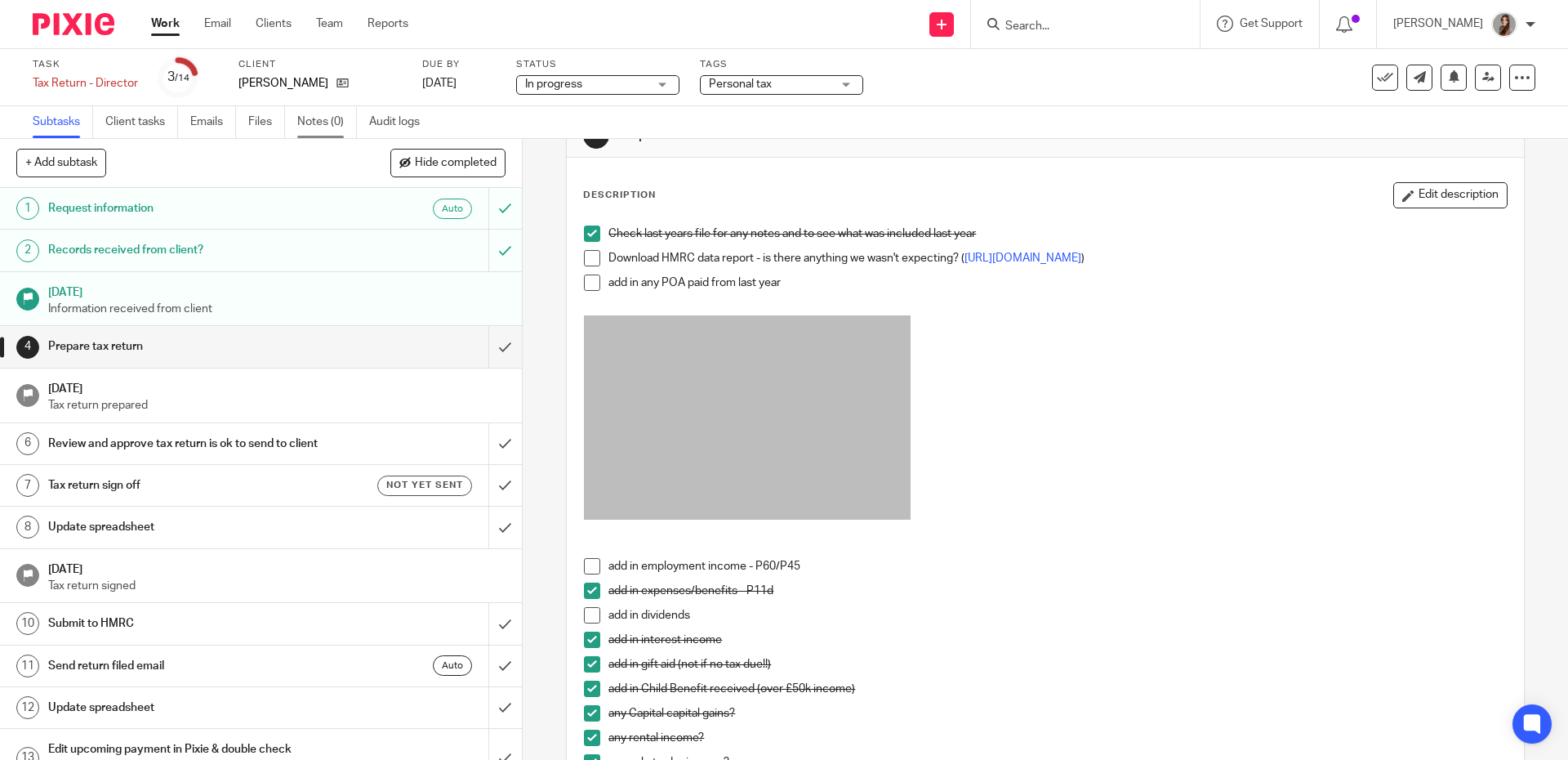
click at [307, 119] on link "Notes (0)" at bounding box center [327, 122] width 60 height 32
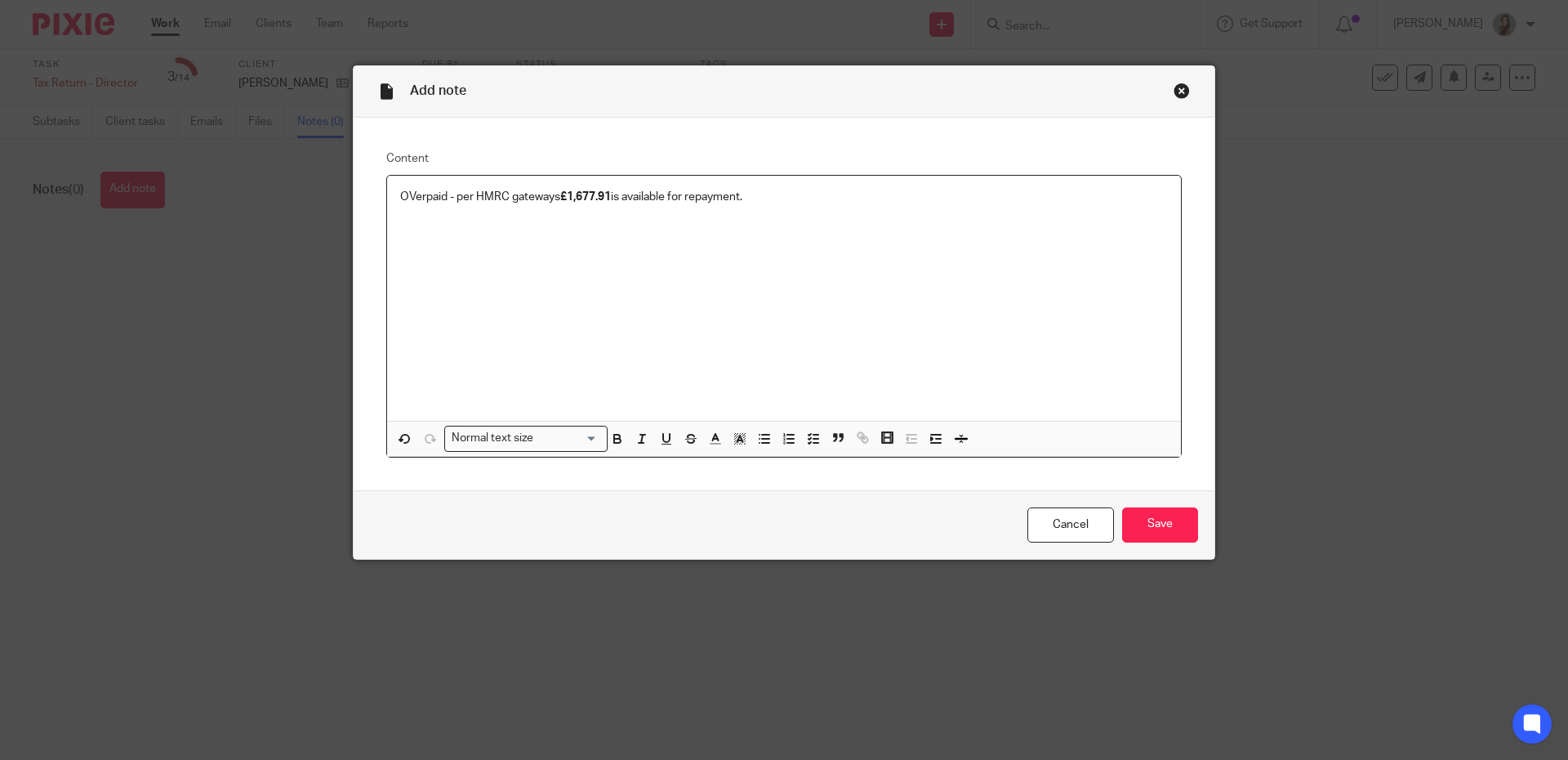
click at [553, 203] on p "OVerpaid - per HMRC gateways £1,677.91 is available for repayment." at bounding box center [784, 197] width 767 height 16
click at [404, 198] on p "OVerpaid - per HMRC gateway £1,677.91 is available for repayment." at bounding box center [784, 197] width 767 height 16
click at [1128, 530] on input "Save" at bounding box center [1159, 525] width 76 height 36
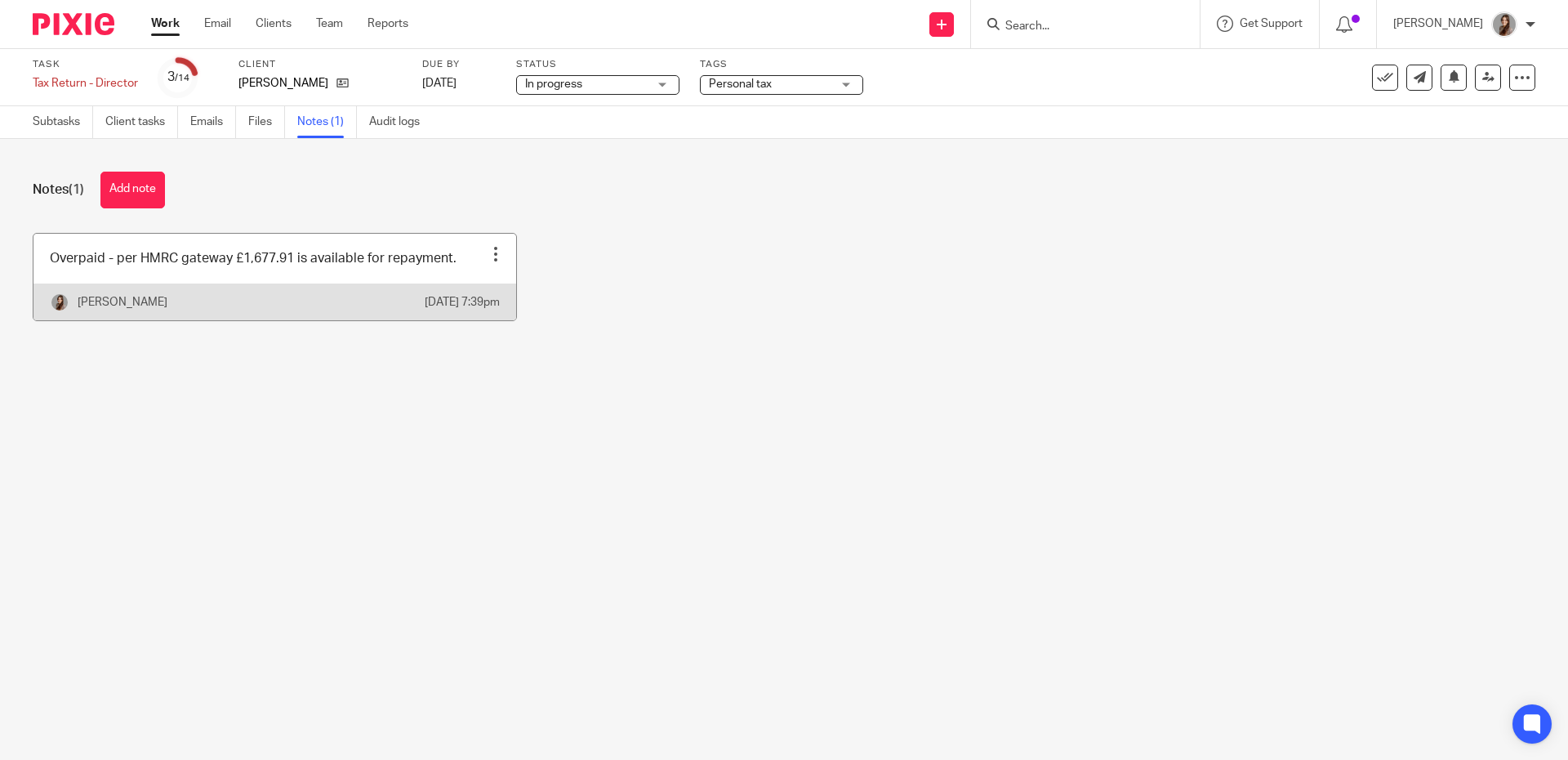
click at [283, 274] on link at bounding box center [275, 277] width 483 height 87
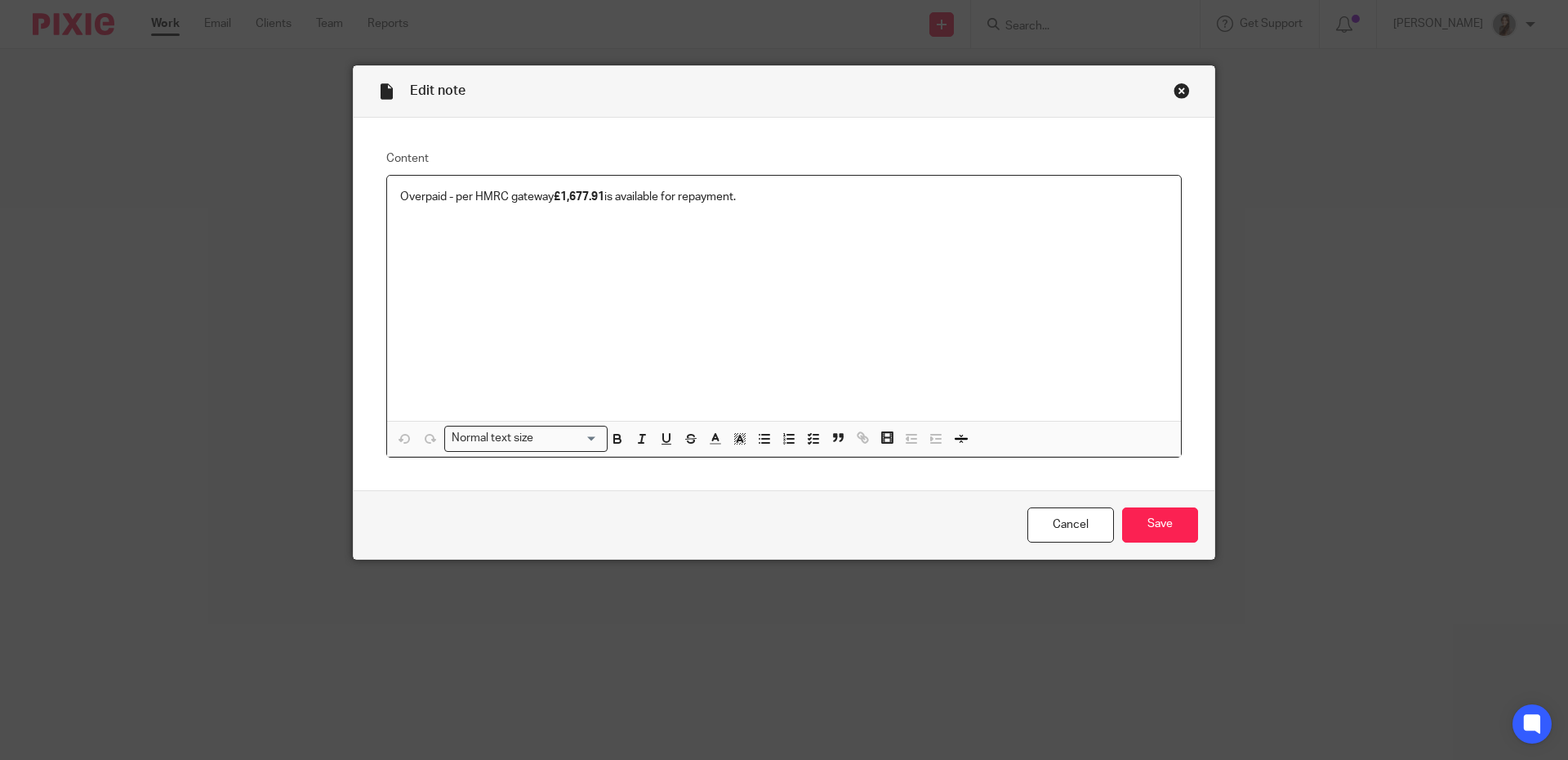
click at [792, 205] on p "Overpaid - per HMRC gateway £1,677.91 is available for repayment." at bounding box center [784, 197] width 767 height 16
click at [1185, 528] on input "Save" at bounding box center [1159, 525] width 76 height 36
